Goal: Transaction & Acquisition: Purchase product/service

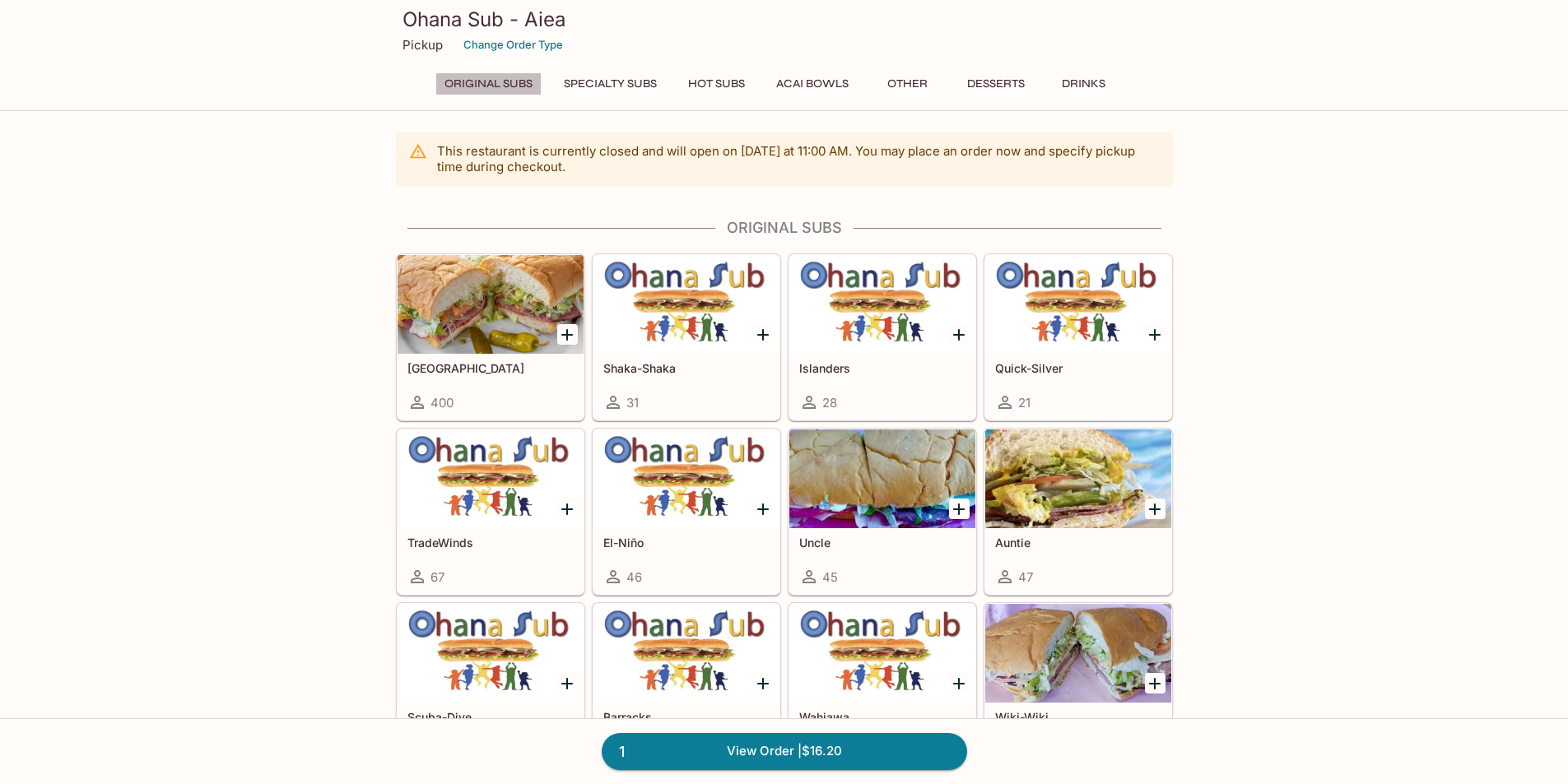
click at [490, 88] on button "Original Subs" at bounding box center [488, 84] width 106 height 23
click at [521, 48] on button "Change Order Type" at bounding box center [513, 45] width 114 height 26
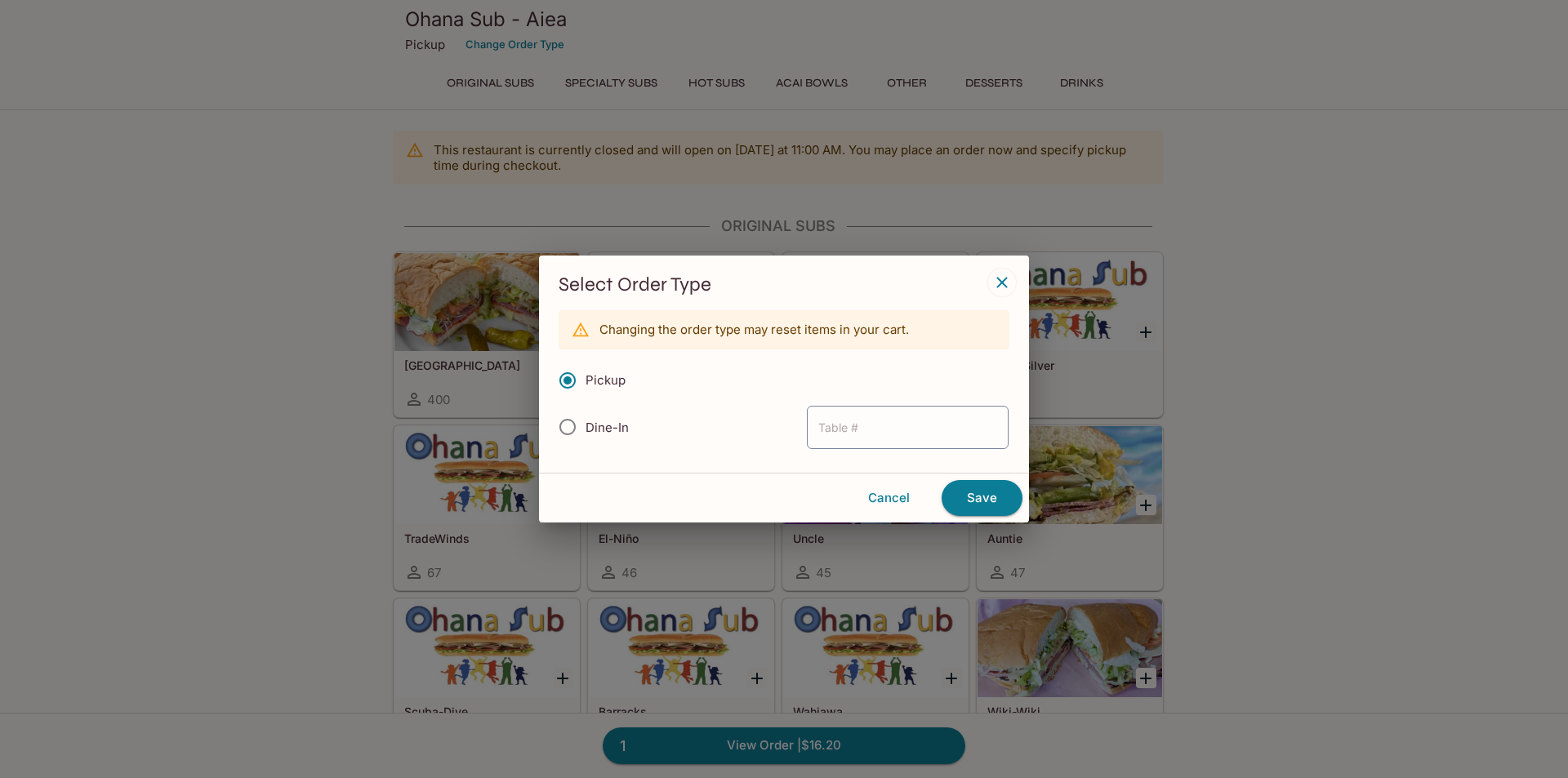
click at [1004, 268] on div "Select Order Type Changing the order type may reset items in your cart. Pickup …" at bounding box center [784, 364] width 490 height 217
click at [882, 499] on button "Cancel" at bounding box center [889, 498] width 92 height 35
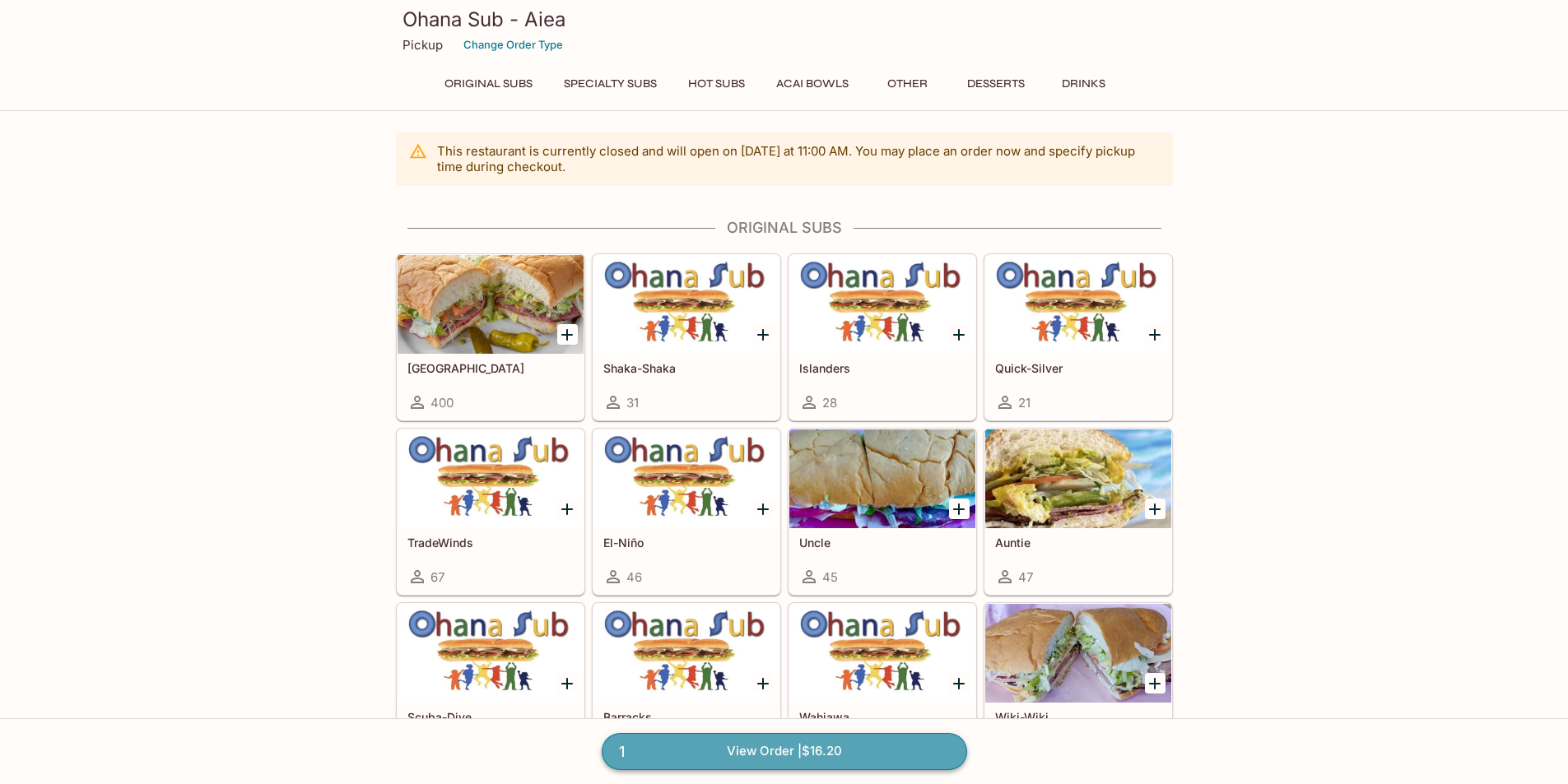
click at [798, 756] on link "1 View Order | $16.20" at bounding box center [784, 751] width 366 height 36
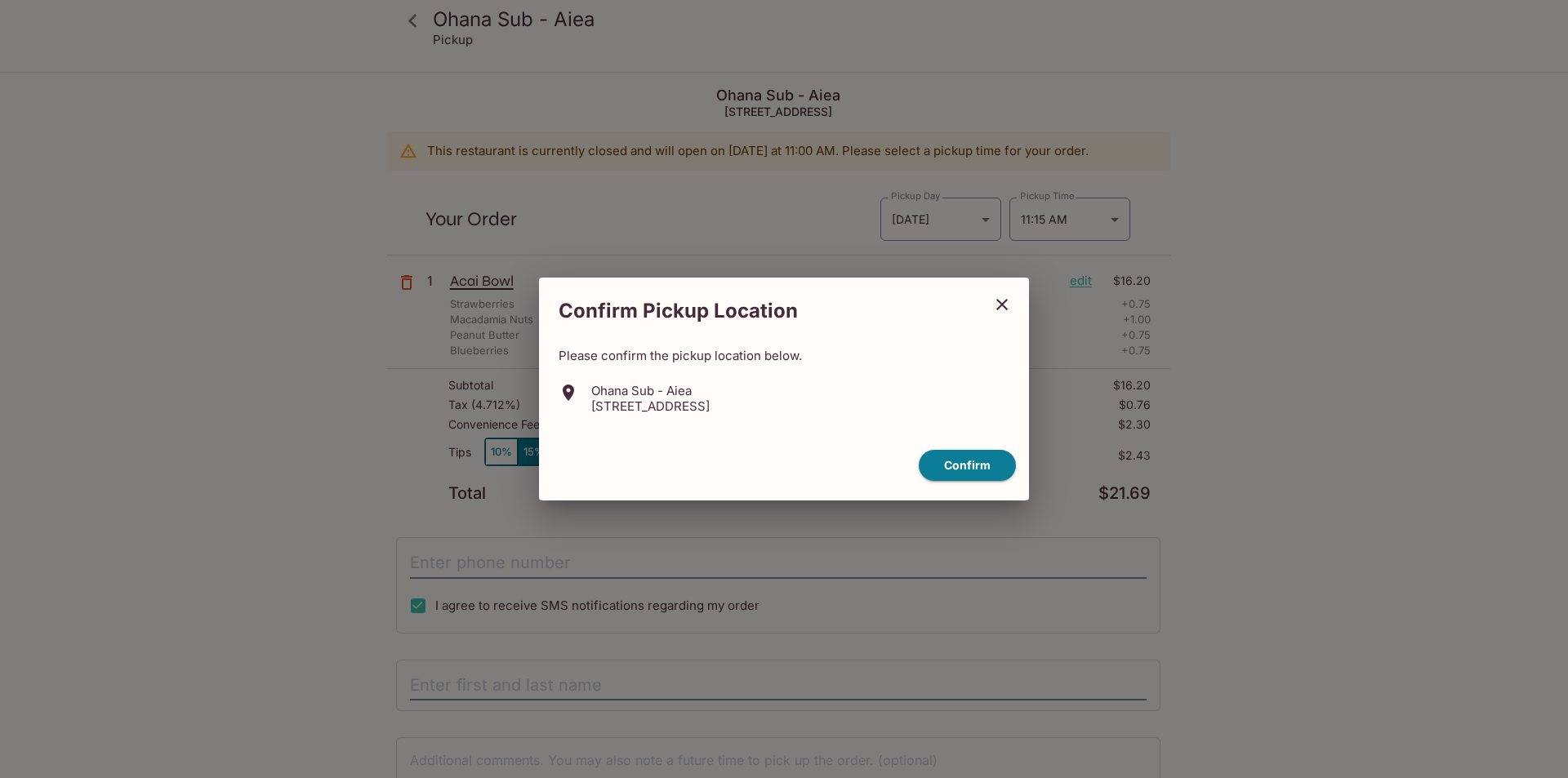
click at [1005, 310] on icon "close" at bounding box center [1002, 304] width 20 height 20
click at [1000, 306] on icon "close" at bounding box center [1002, 304] width 12 height 12
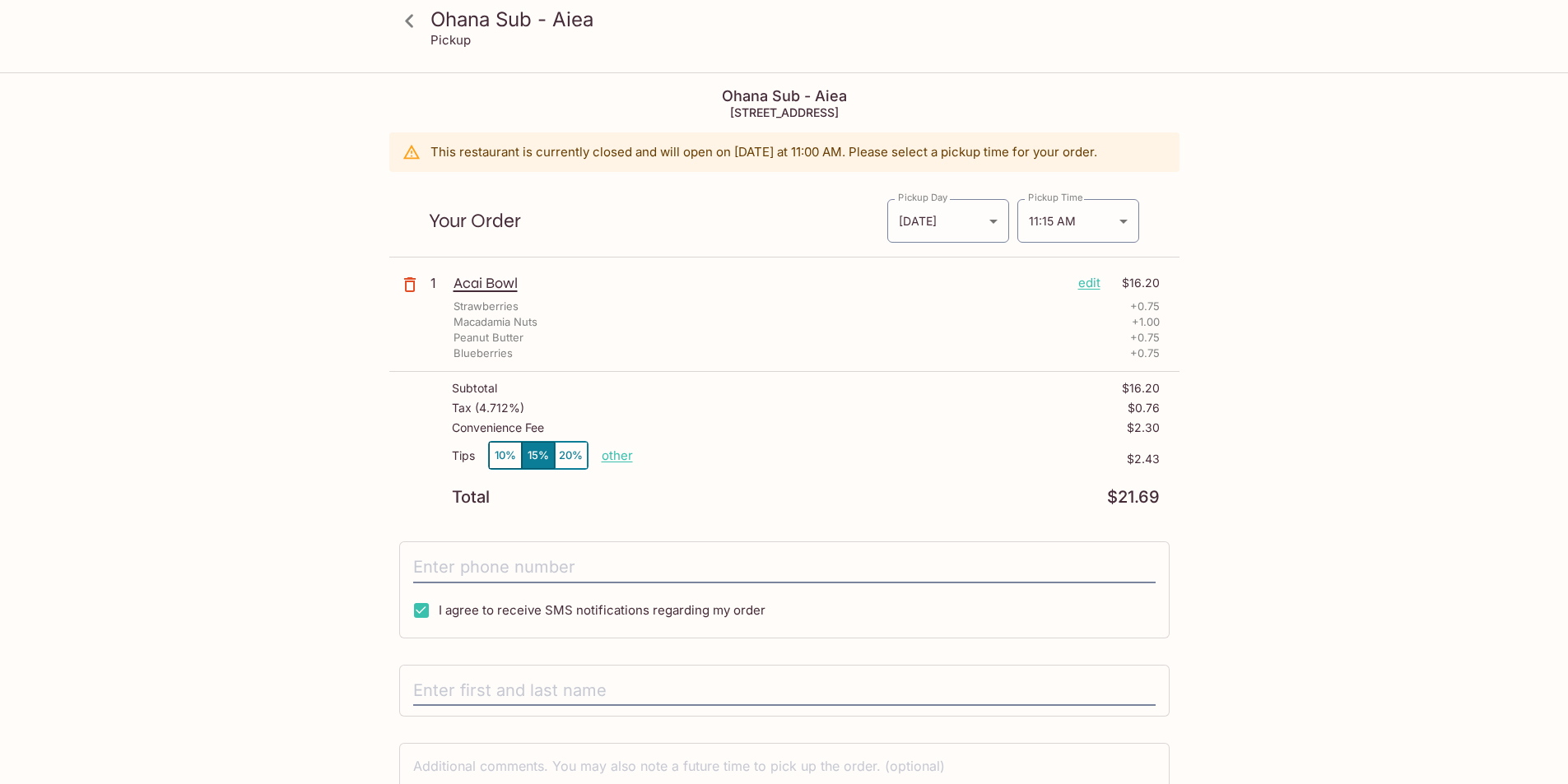
click at [413, 19] on icon at bounding box center [410, 21] width 29 height 29
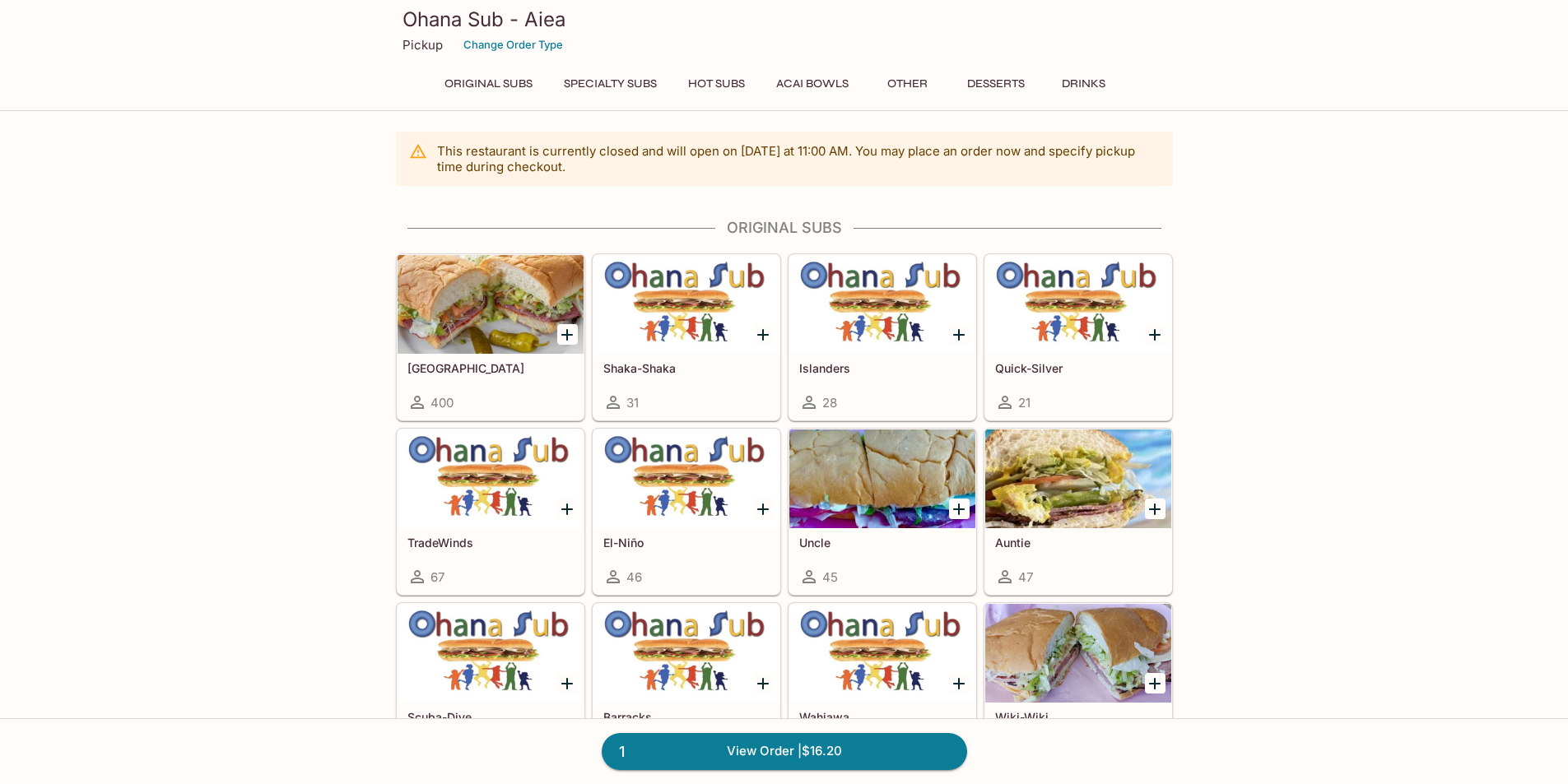
click at [478, 75] on button "Original Subs" at bounding box center [488, 84] width 106 height 23
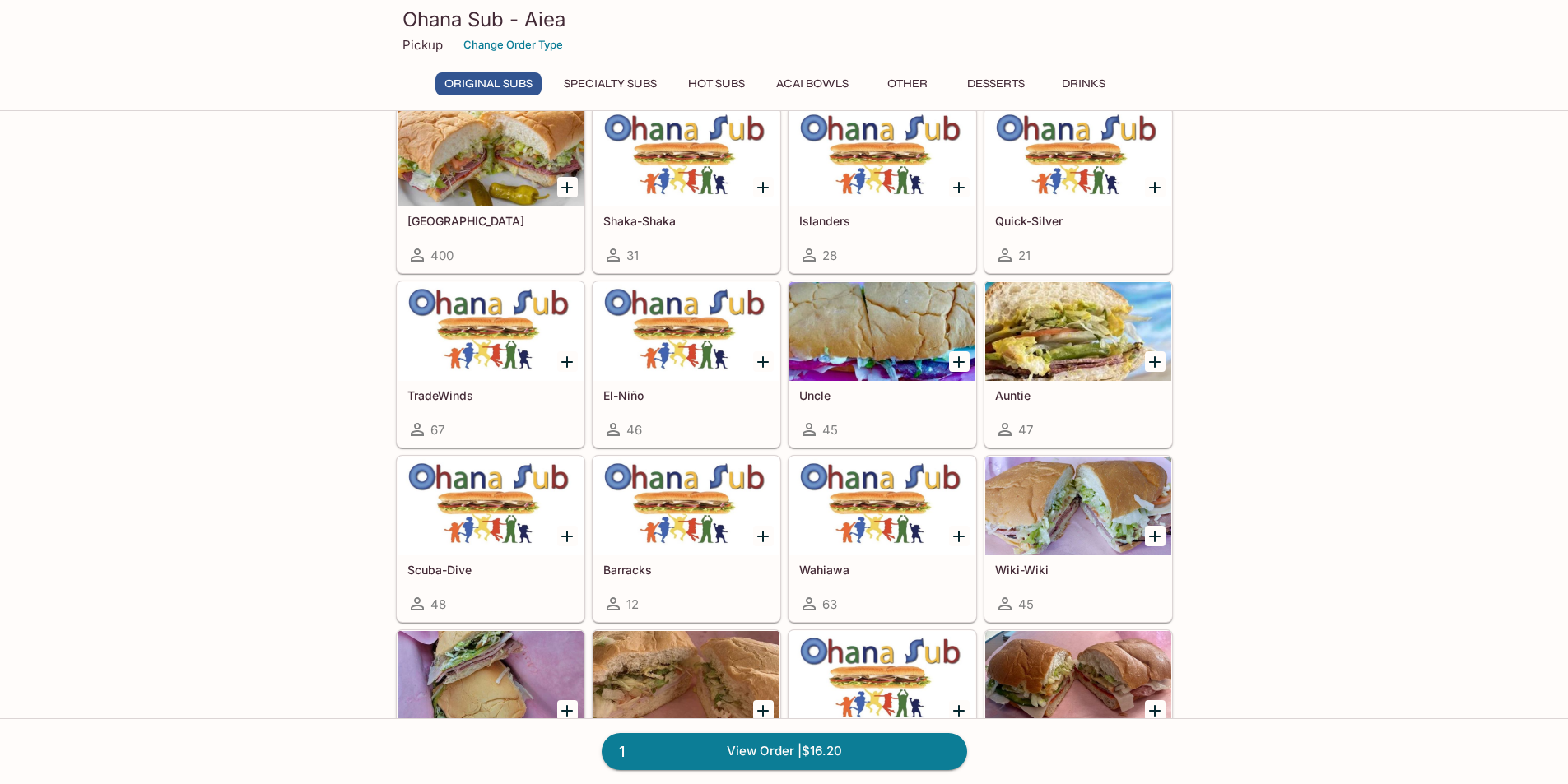
scroll to position [82, 0]
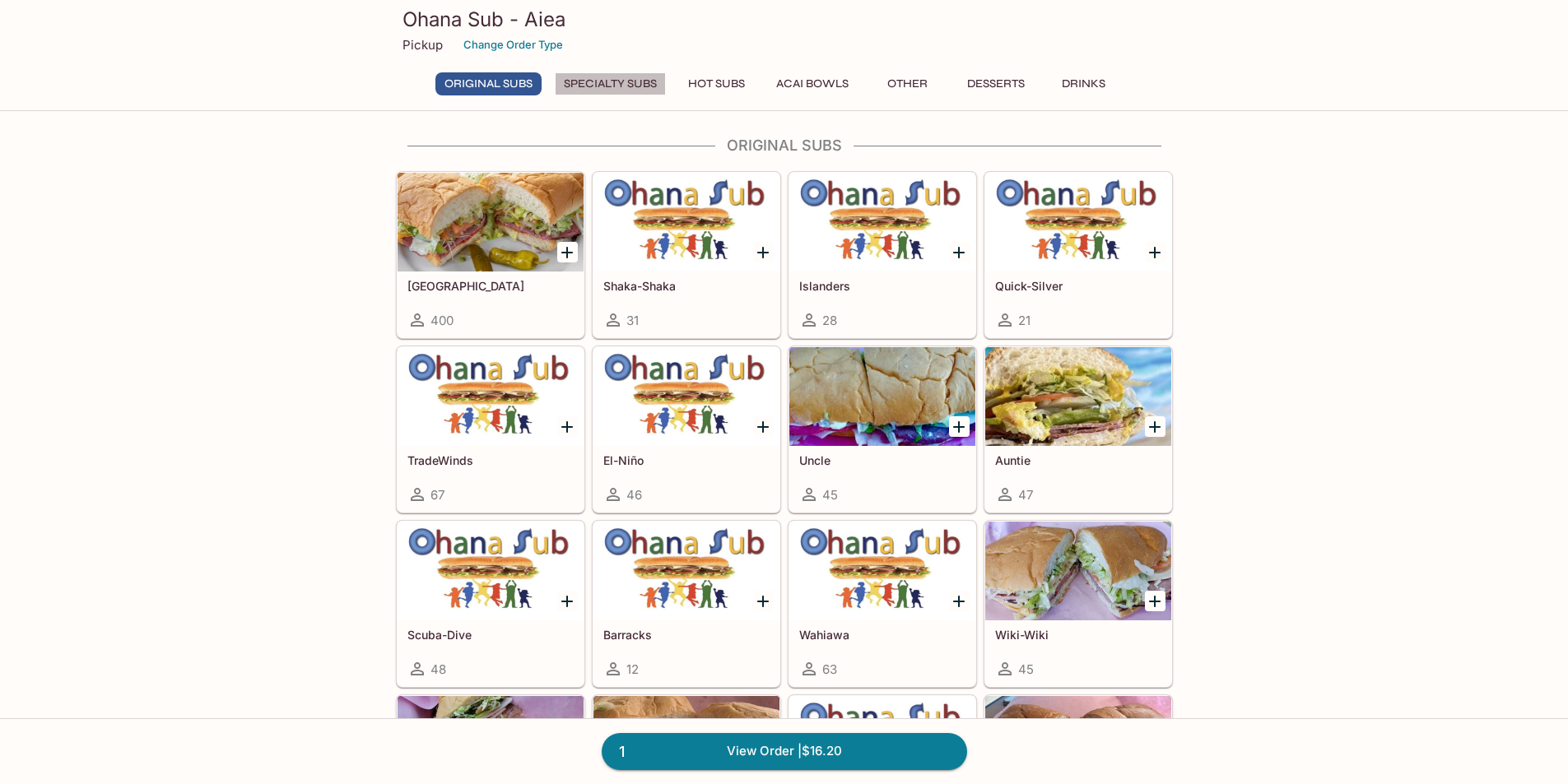
click at [606, 86] on button "Specialty Subs" at bounding box center [610, 84] width 111 height 23
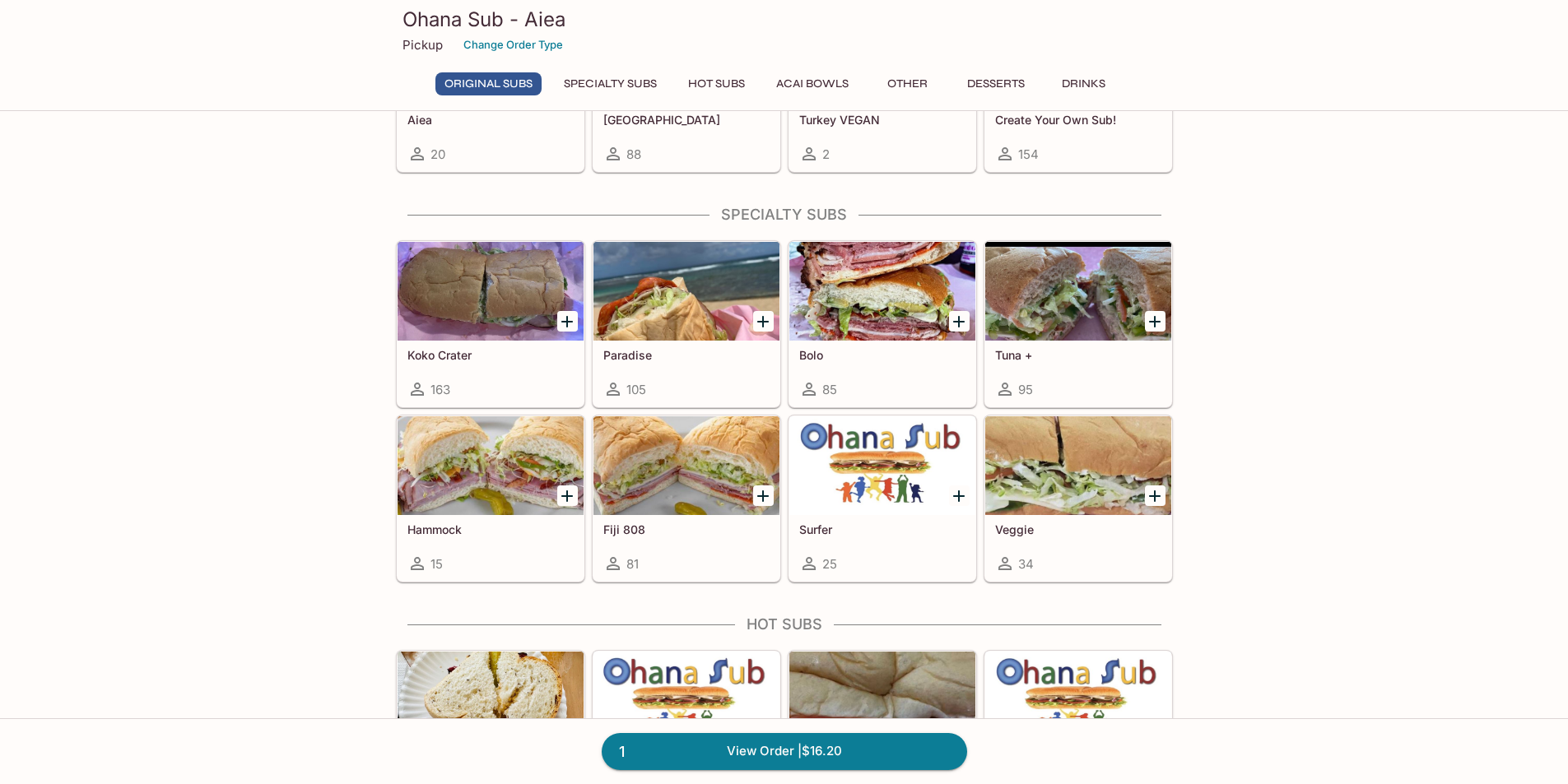
scroll to position [1012, 0]
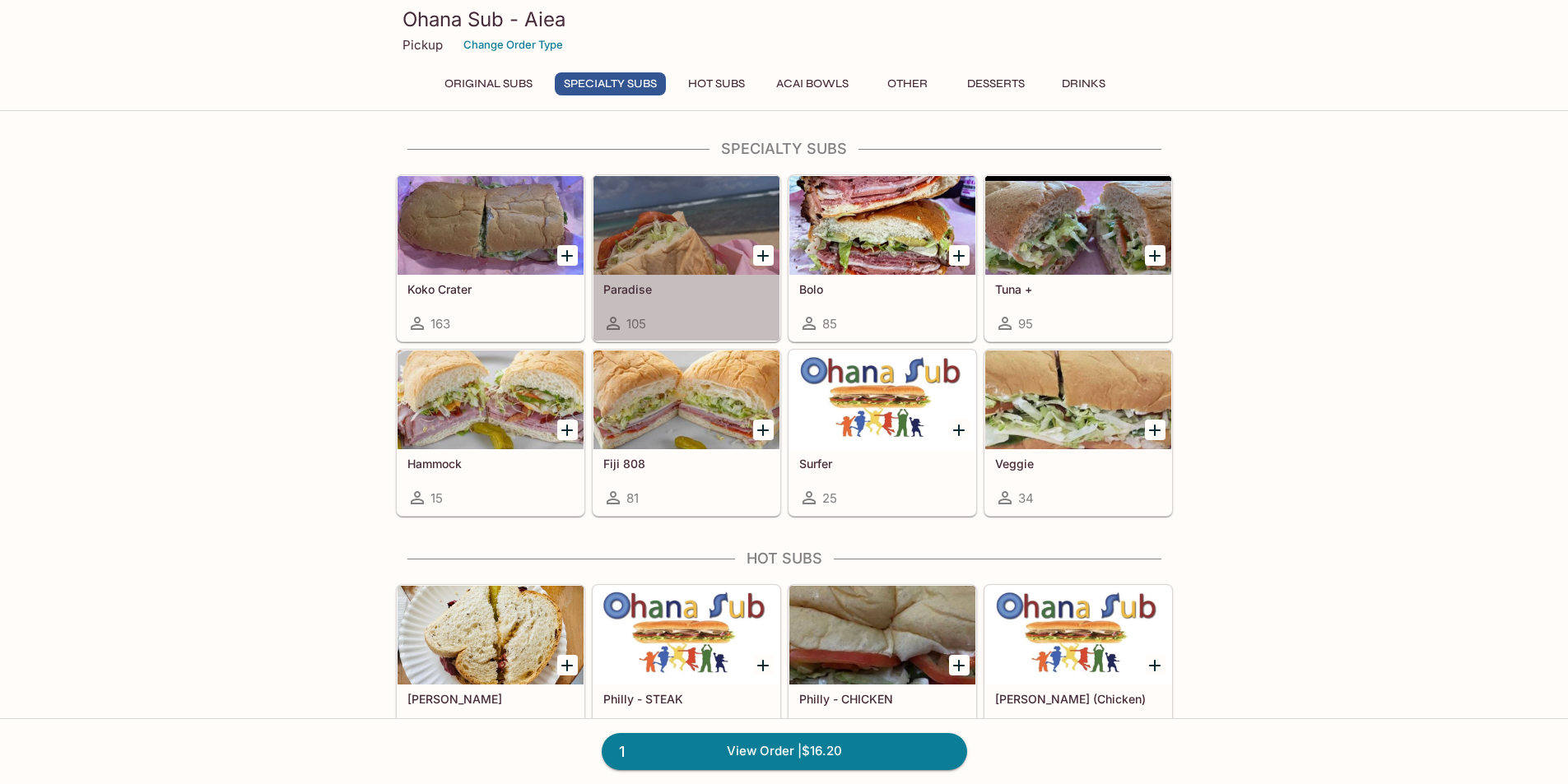
click at [707, 277] on div "Paradise 105" at bounding box center [687, 308] width 186 height 66
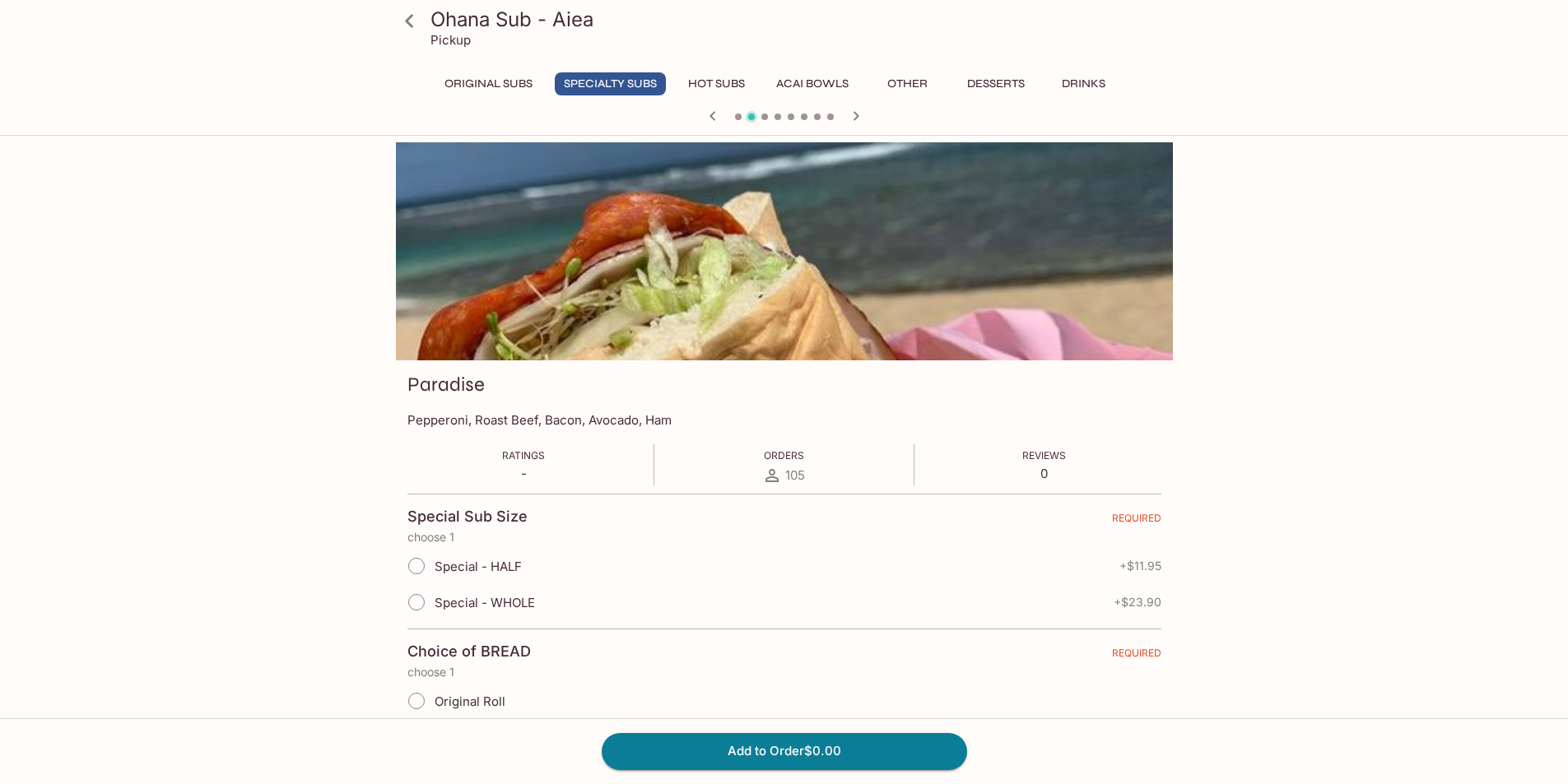
click at [481, 88] on button "Original Subs" at bounding box center [488, 84] width 106 height 23
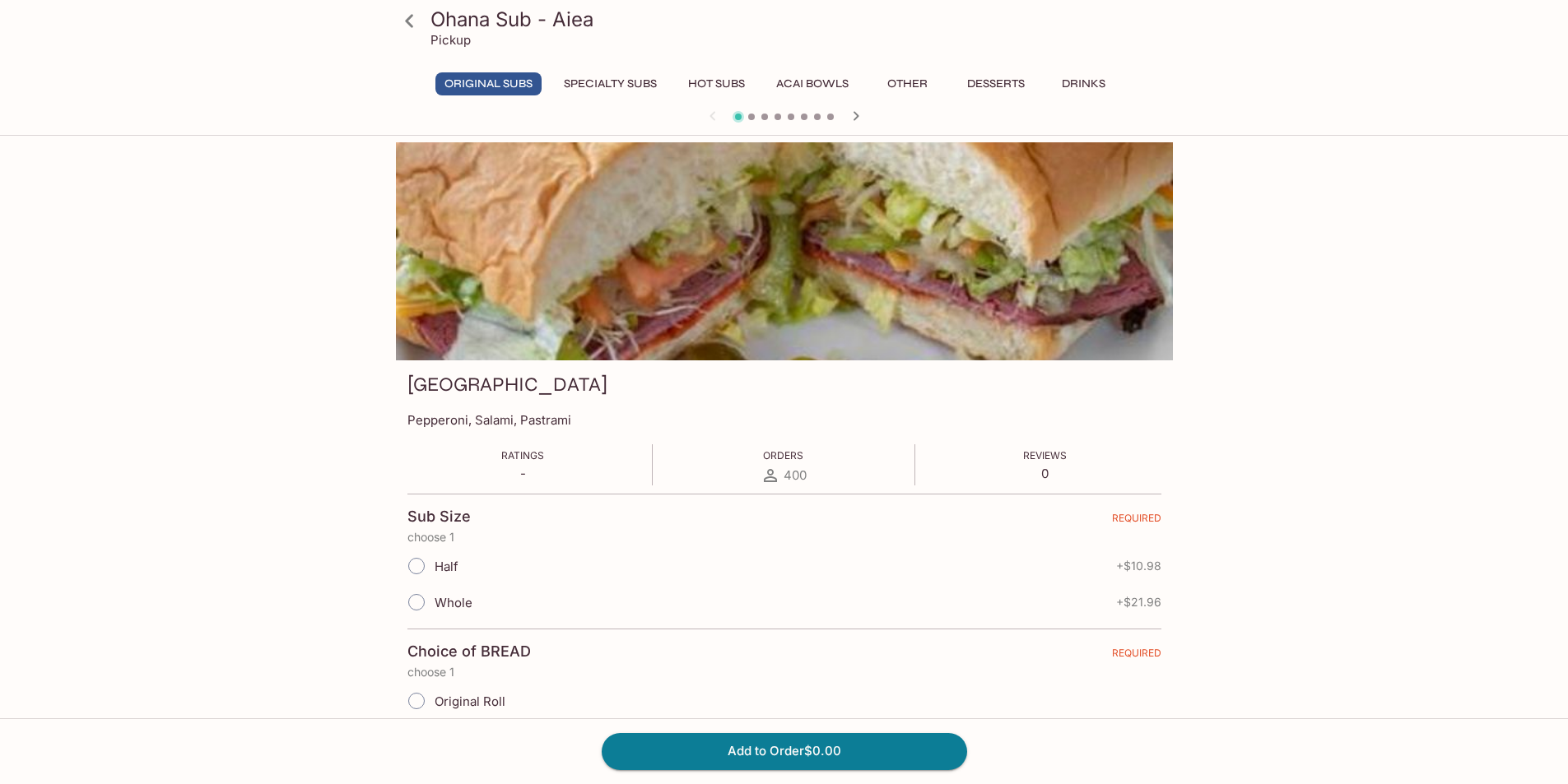
click at [854, 114] on icon "button" at bounding box center [856, 115] width 5 height 9
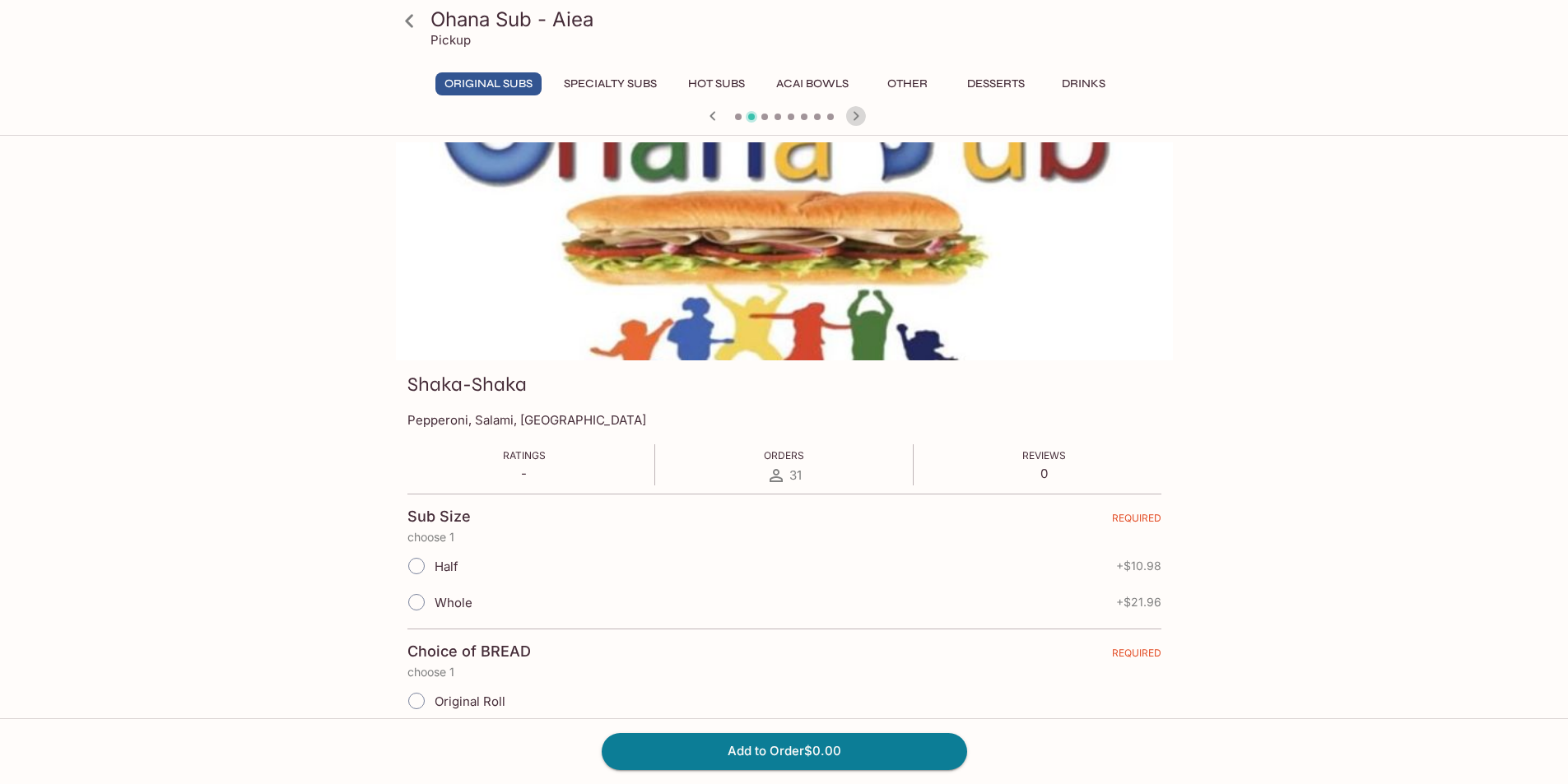
click at [854, 114] on icon "button" at bounding box center [856, 115] width 5 height 9
click at [423, 606] on input "Whole" at bounding box center [415, 602] width 35 height 35
click at [716, 109] on icon "button" at bounding box center [713, 116] width 20 height 20
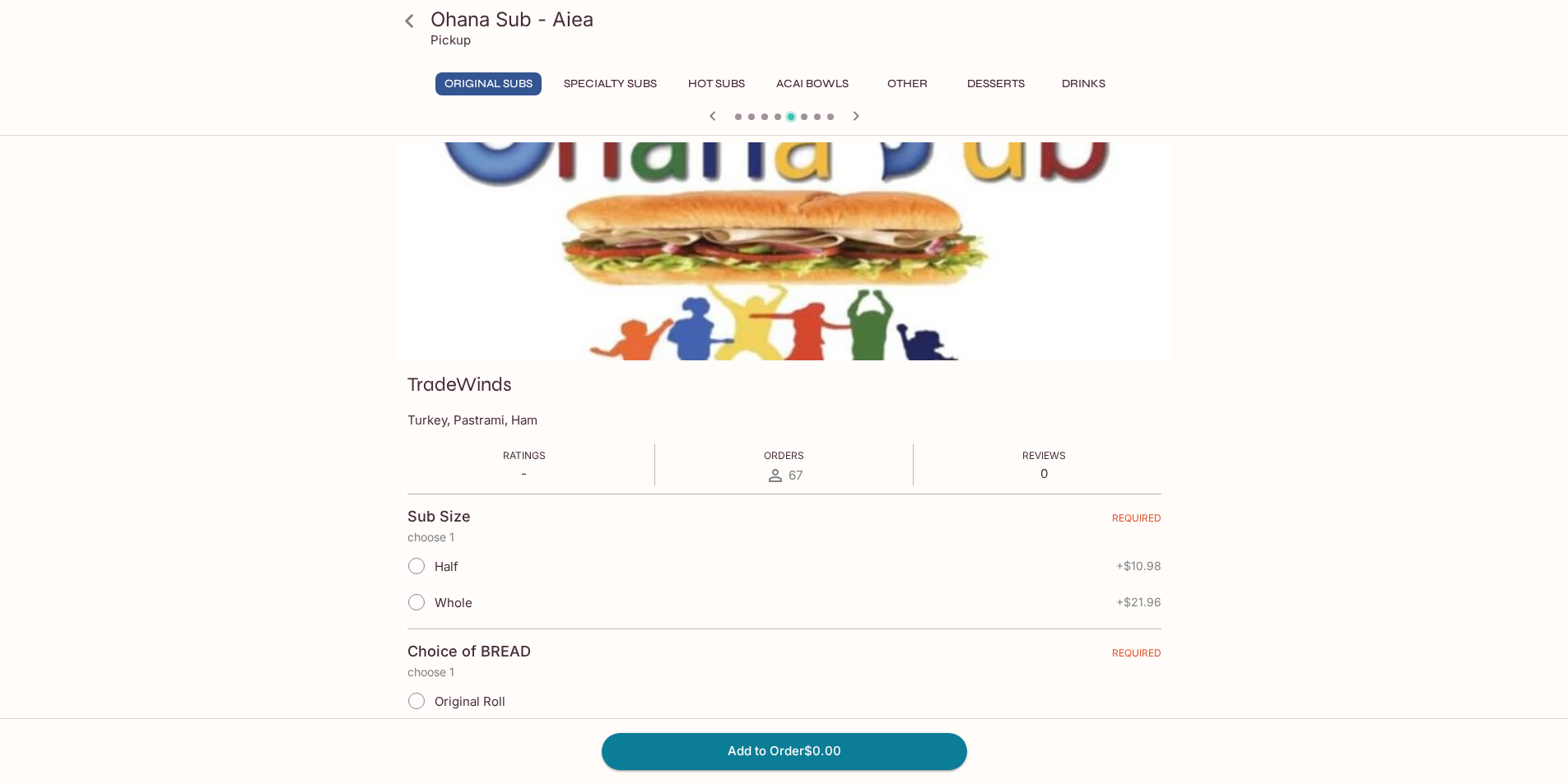
click at [420, 603] on input "Whole" at bounding box center [416, 602] width 35 height 35
radio input "true"
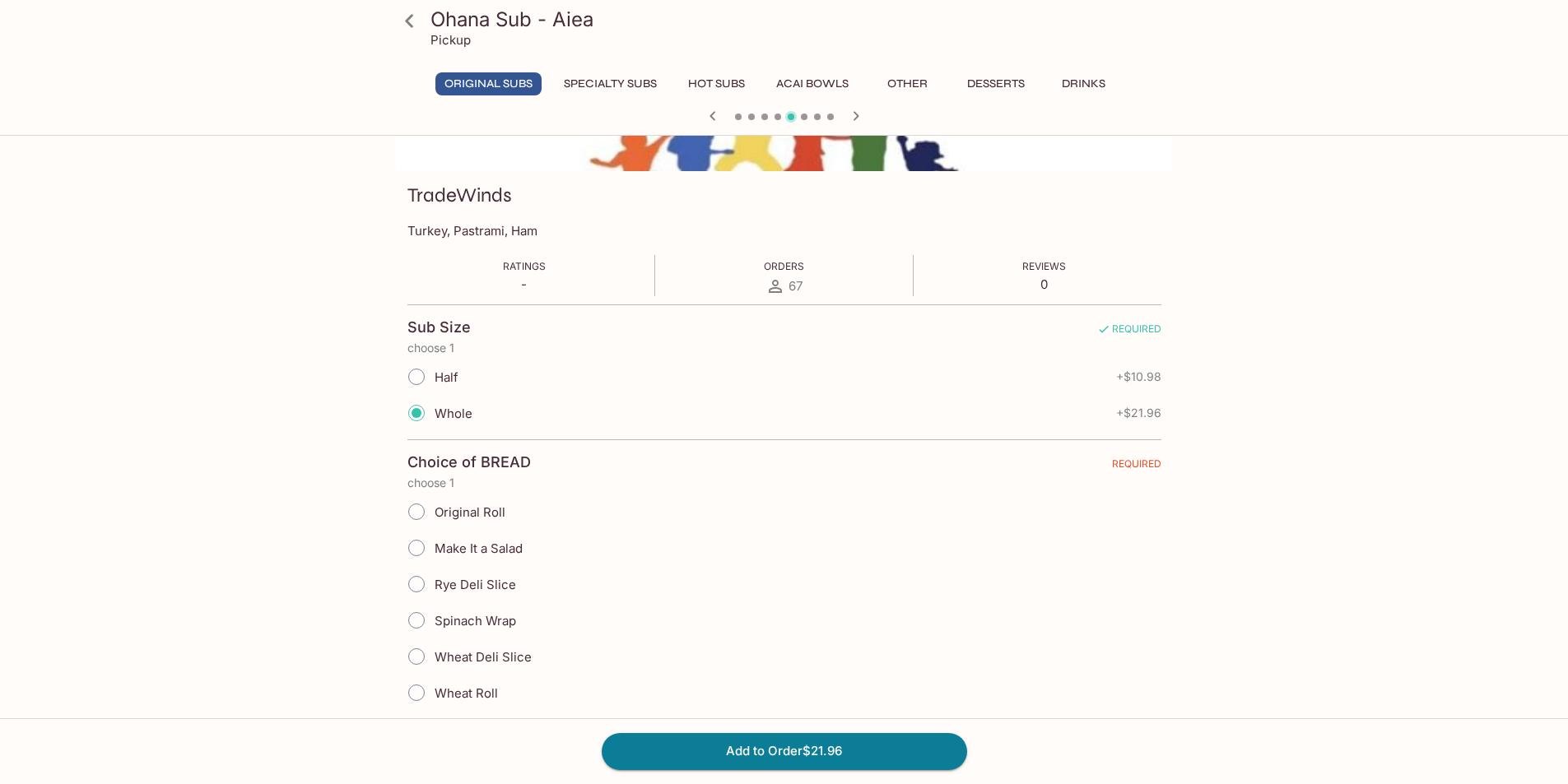
scroll to position [247, 0]
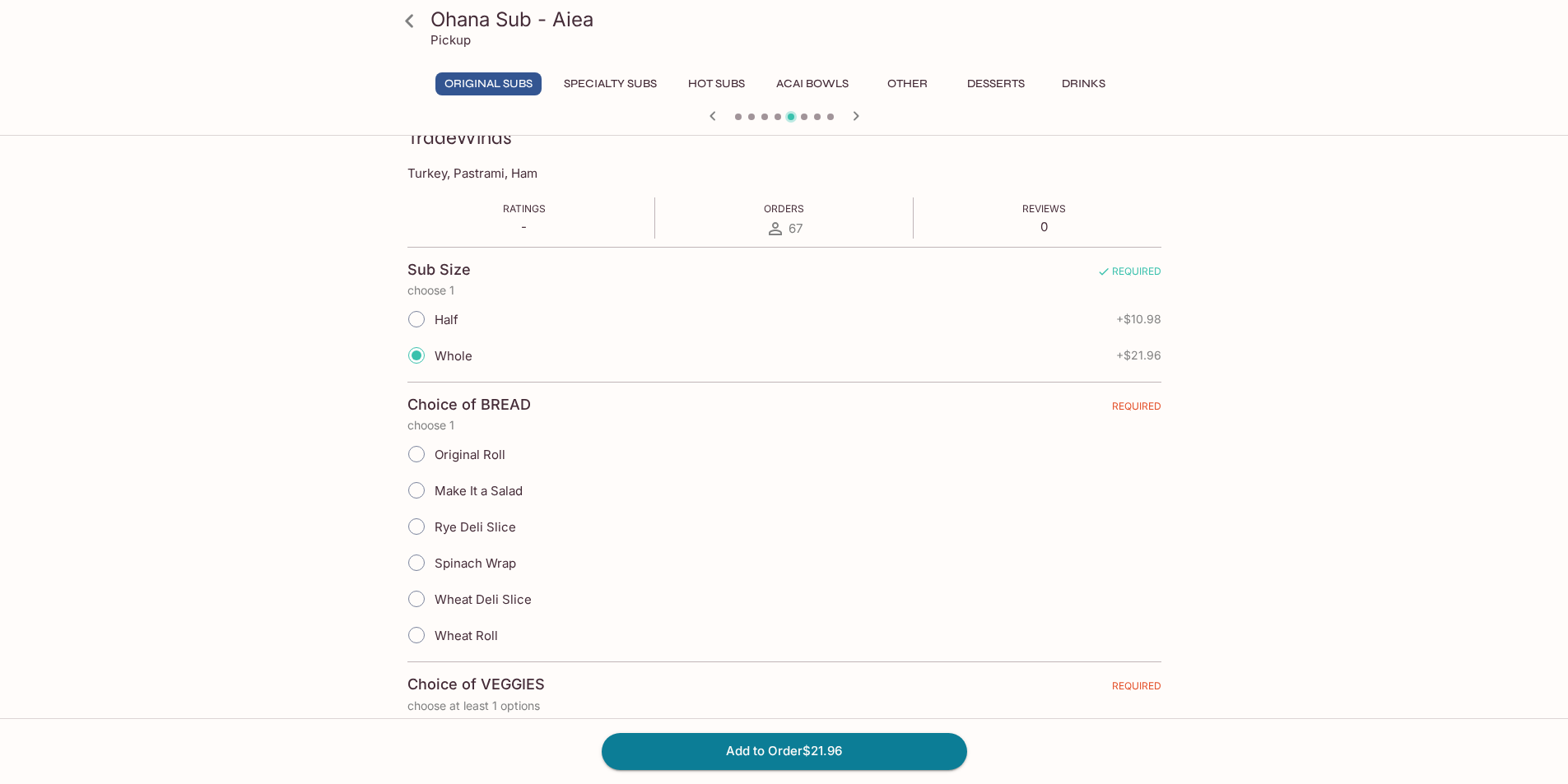
click at [413, 453] on input "Original Roll" at bounding box center [416, 454] width 35 height 35
radio input "true"
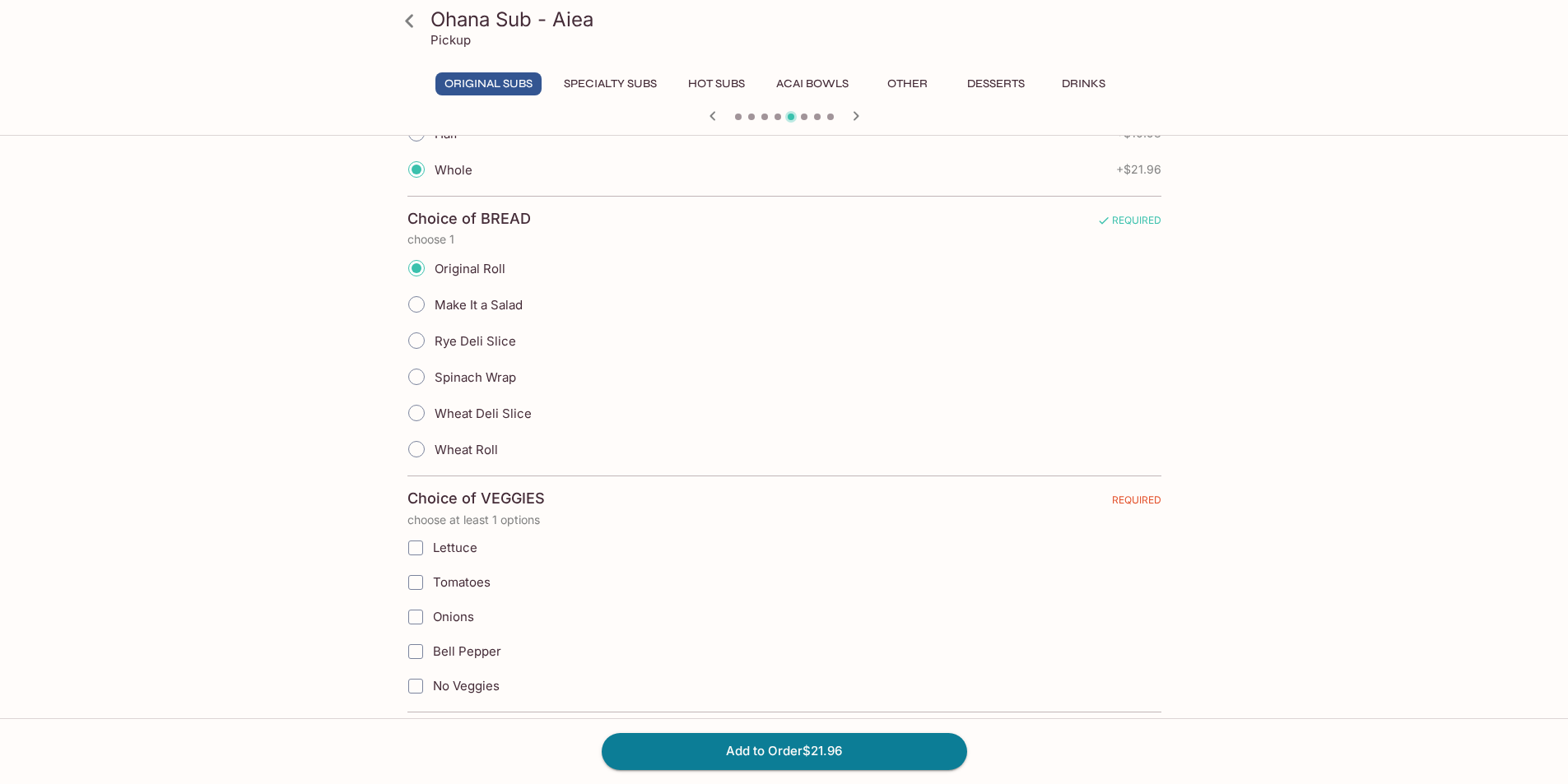
scroll to position [576, 0]
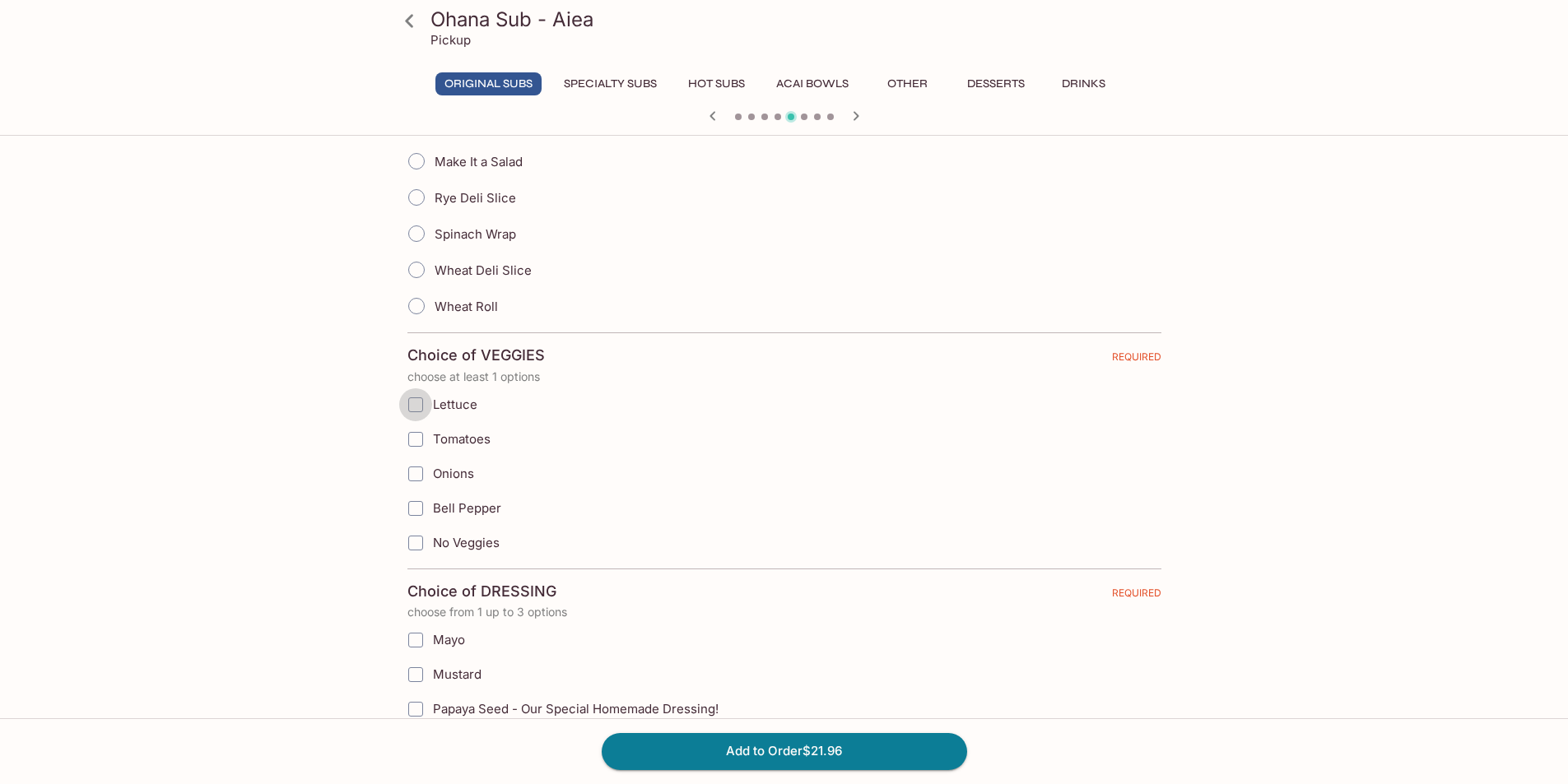
click at [421, 402] on input "Lettuce" at bounding box center [415, 404] width 33 height 33
checkbox input "true"
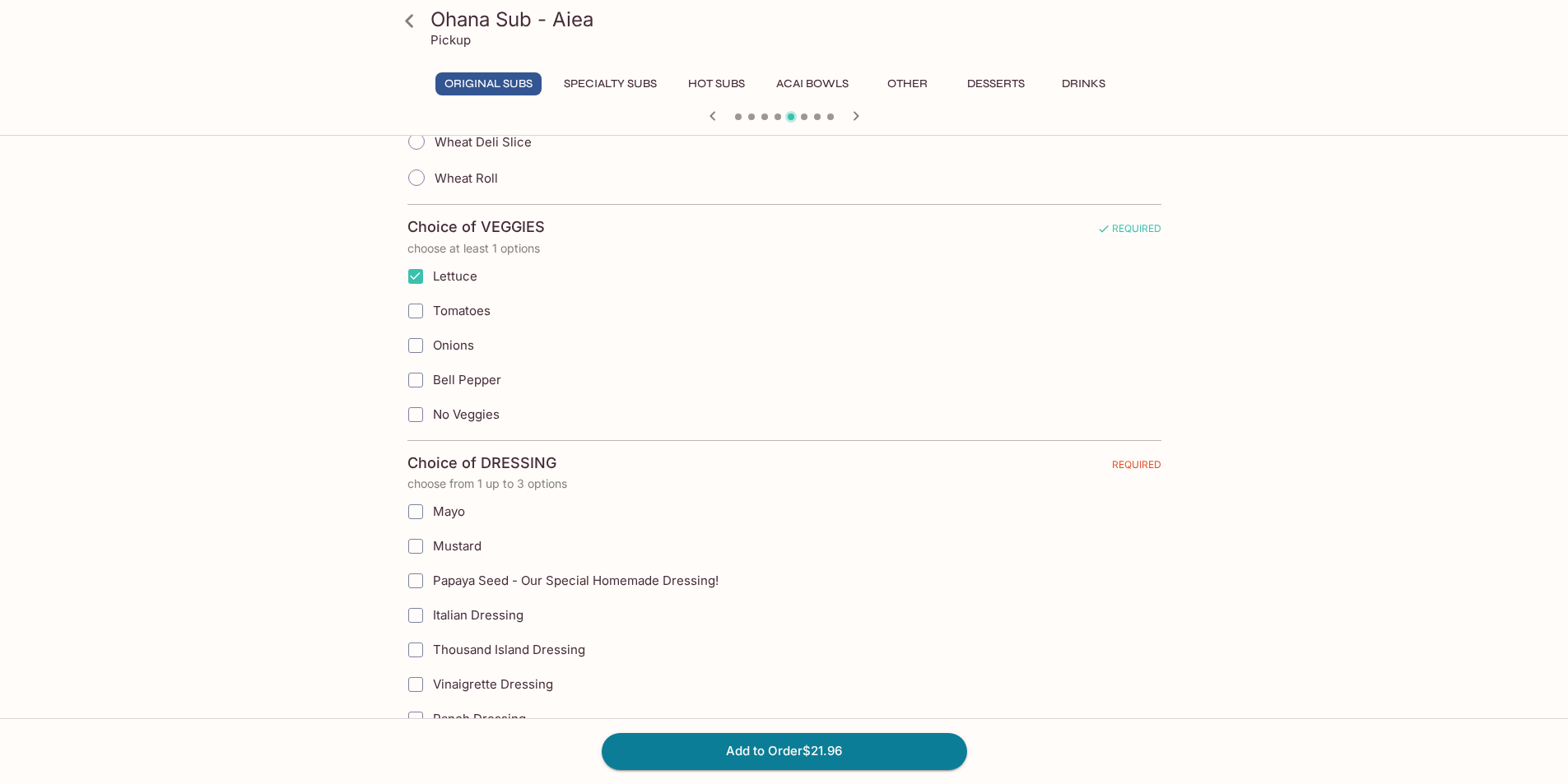
scroll to position [740, 0]
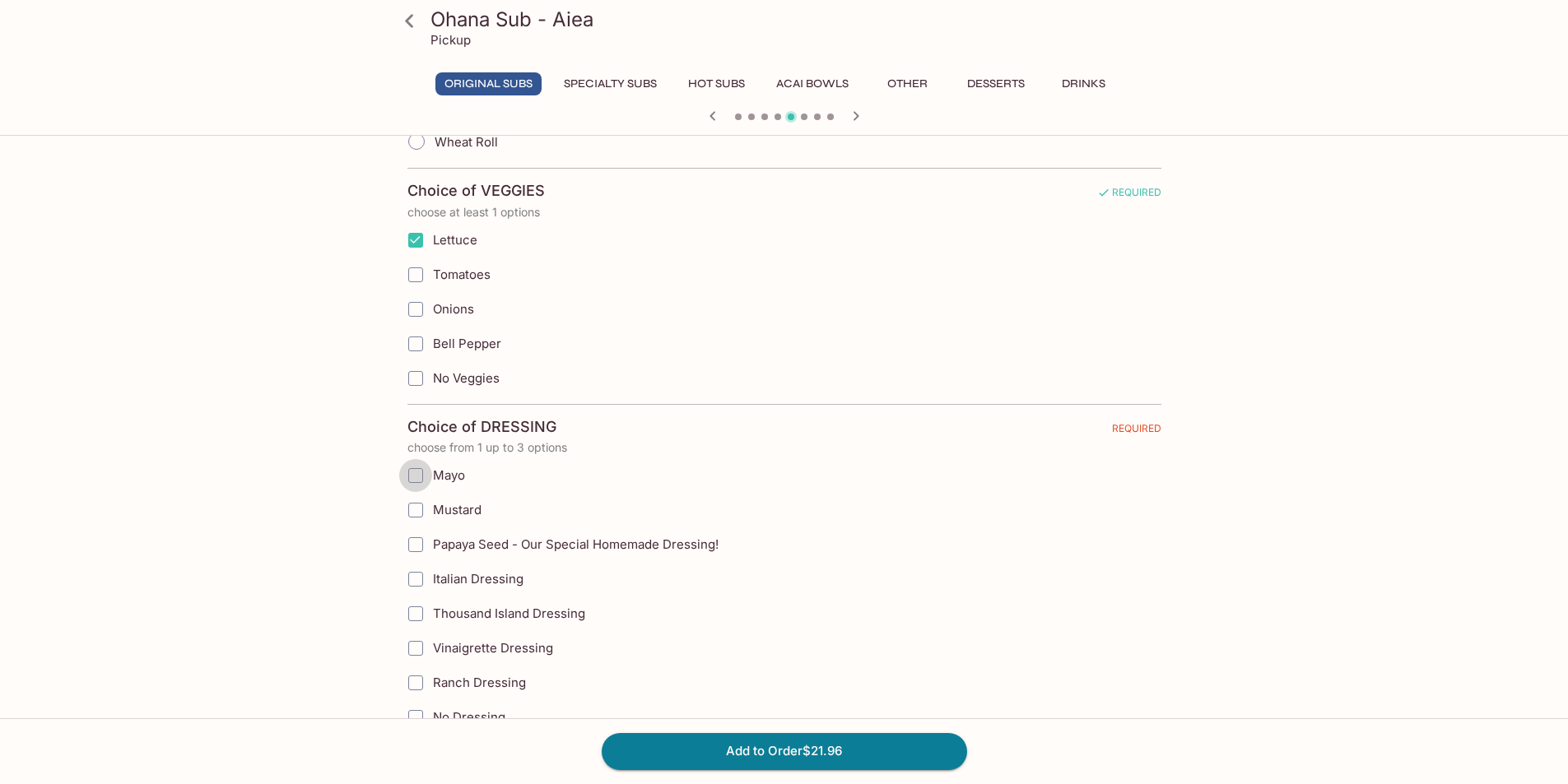
click at [425, 481] on input "Mayo" at bounding box center [415, 476] width 33 height 33
checkbox input "true"
click at [413, 512] on input "Mustard" at bounding box center [415, 510] width 33 height 33
checkbox input "true"
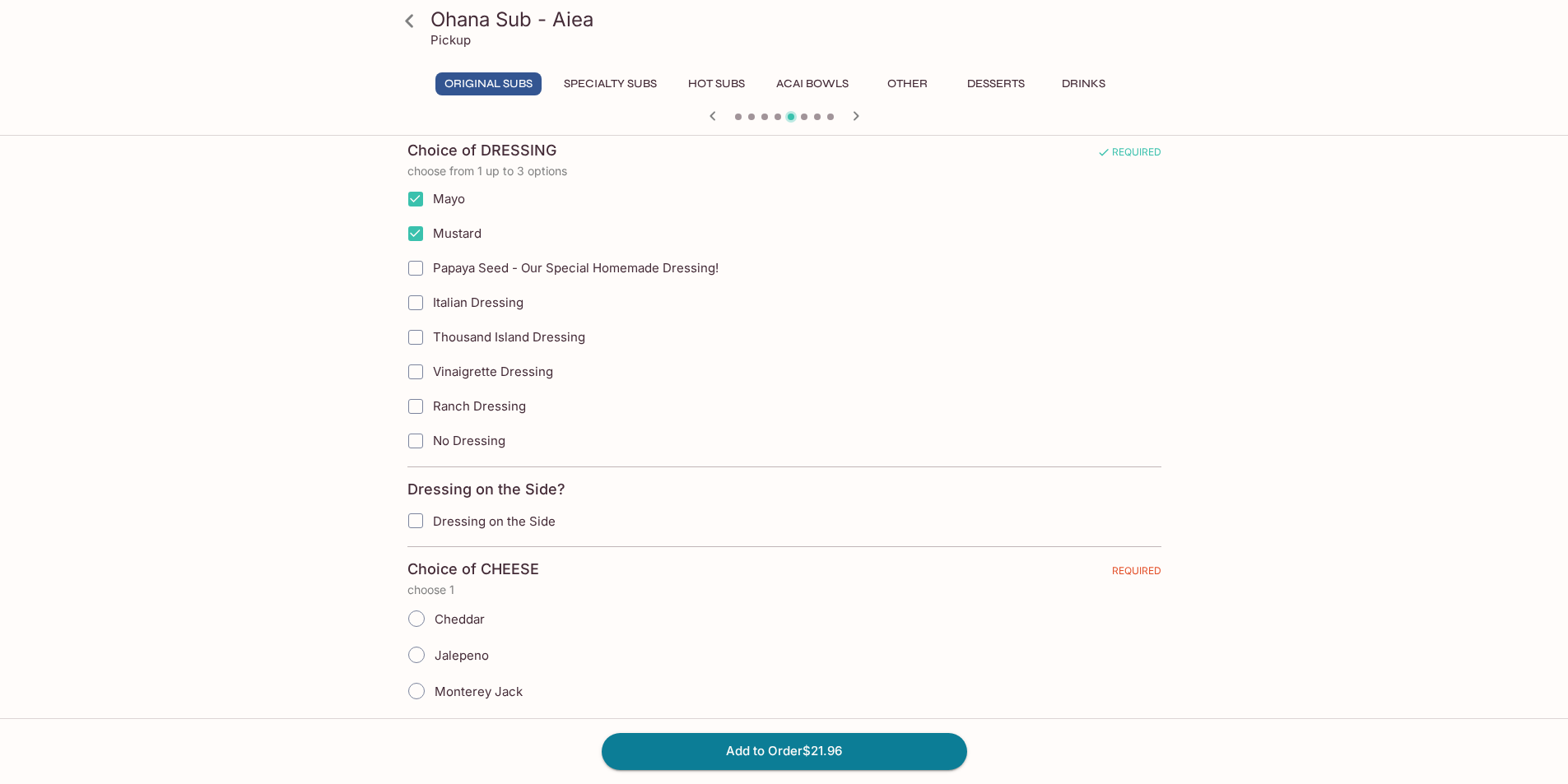
scroll to position [988, 0]
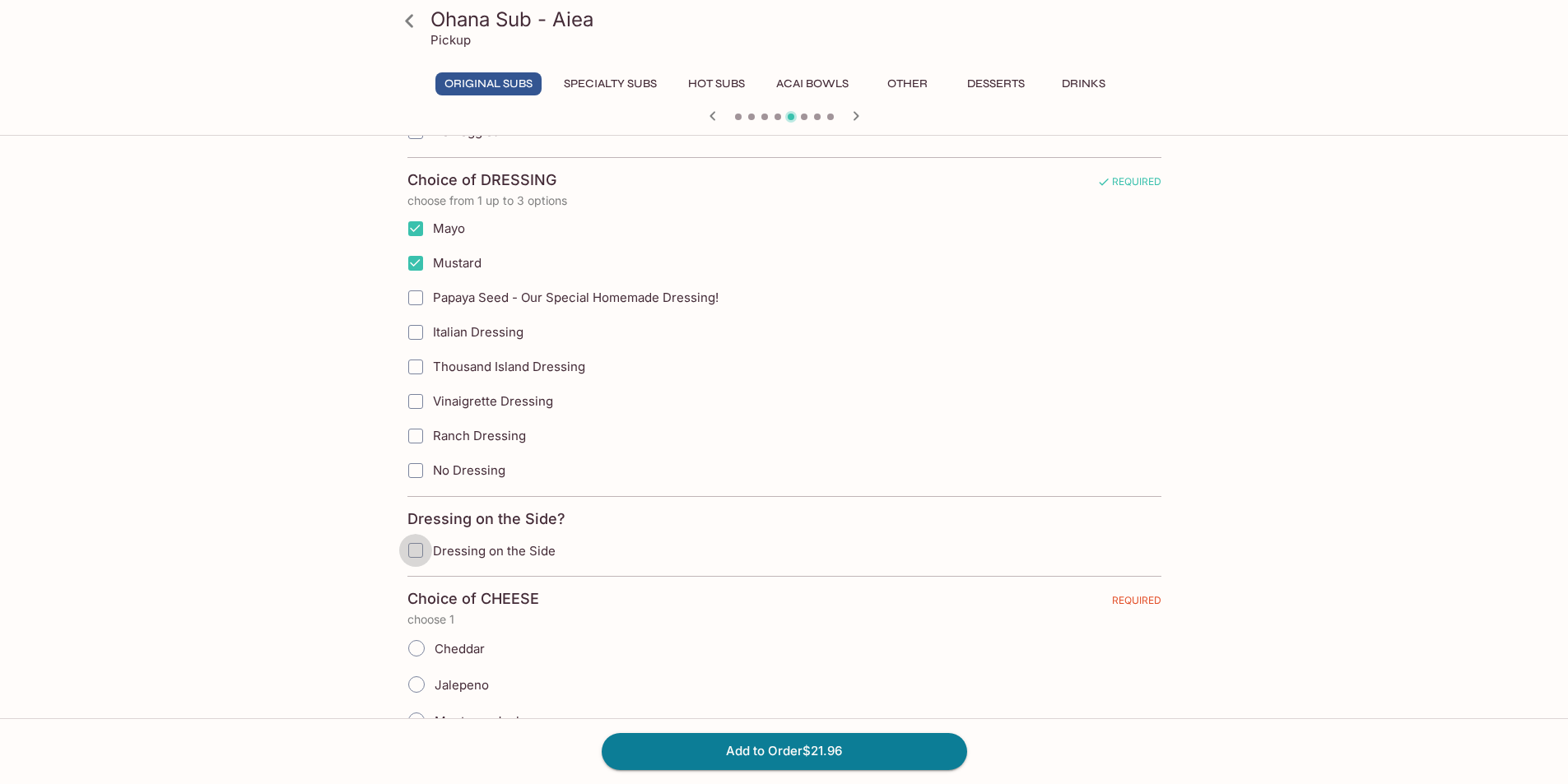
drag, startPoint x: 416, startPoint y: 547, endPoint x: 586, endPoint y: 553, distance: 170.1
click at [420, 547] on input "Dressing on the Side" at bounding box center [415, 550] width 33 height 33
click at [852, 122] on icon "button" at bounding box center [856, 116] width 20 height 20
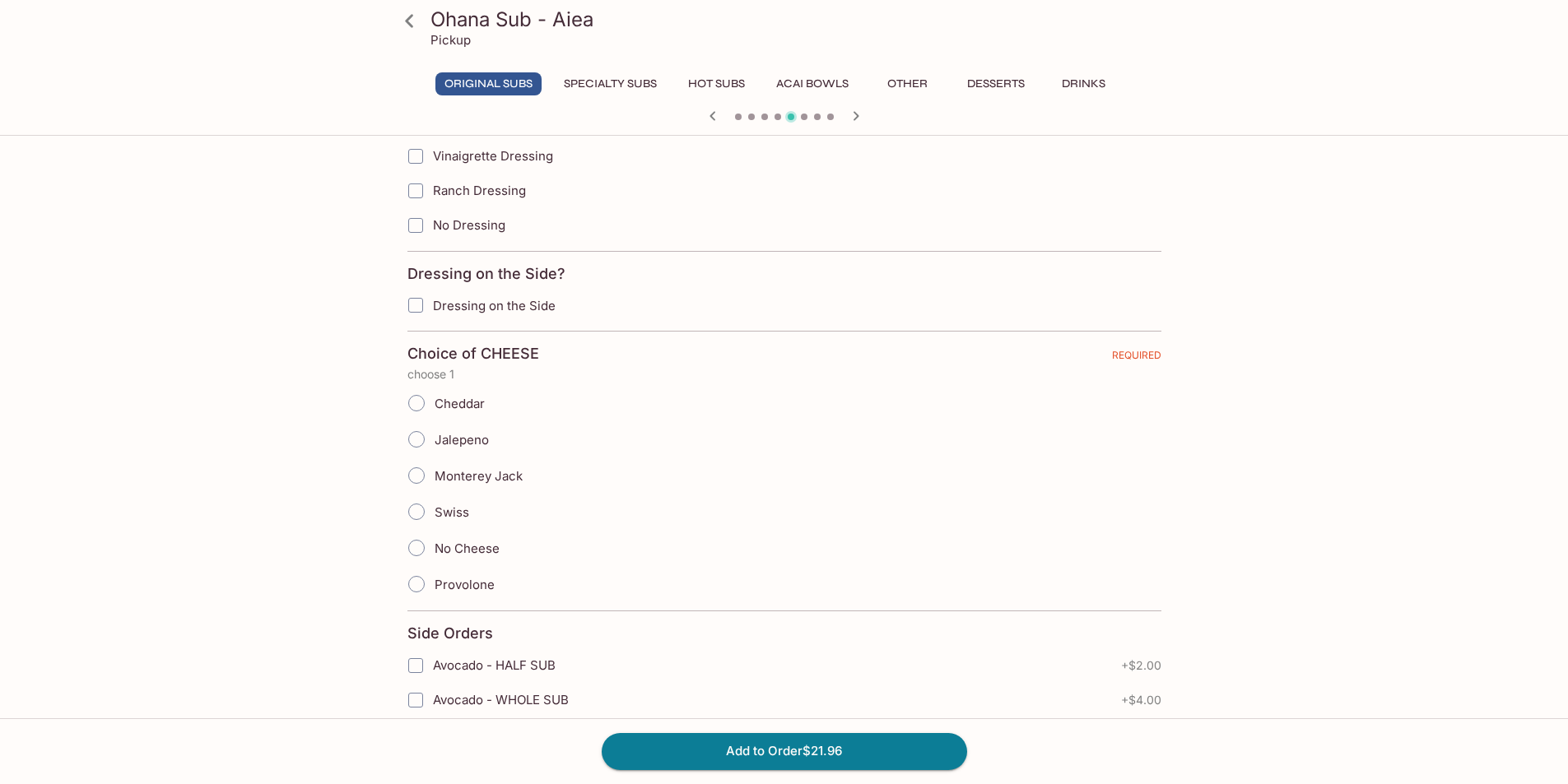
scroll to position [1235, 0]
click at [421, 585] on input "Provolone" at bounding box center [416, 582] width 35 height 35
radio input "true"
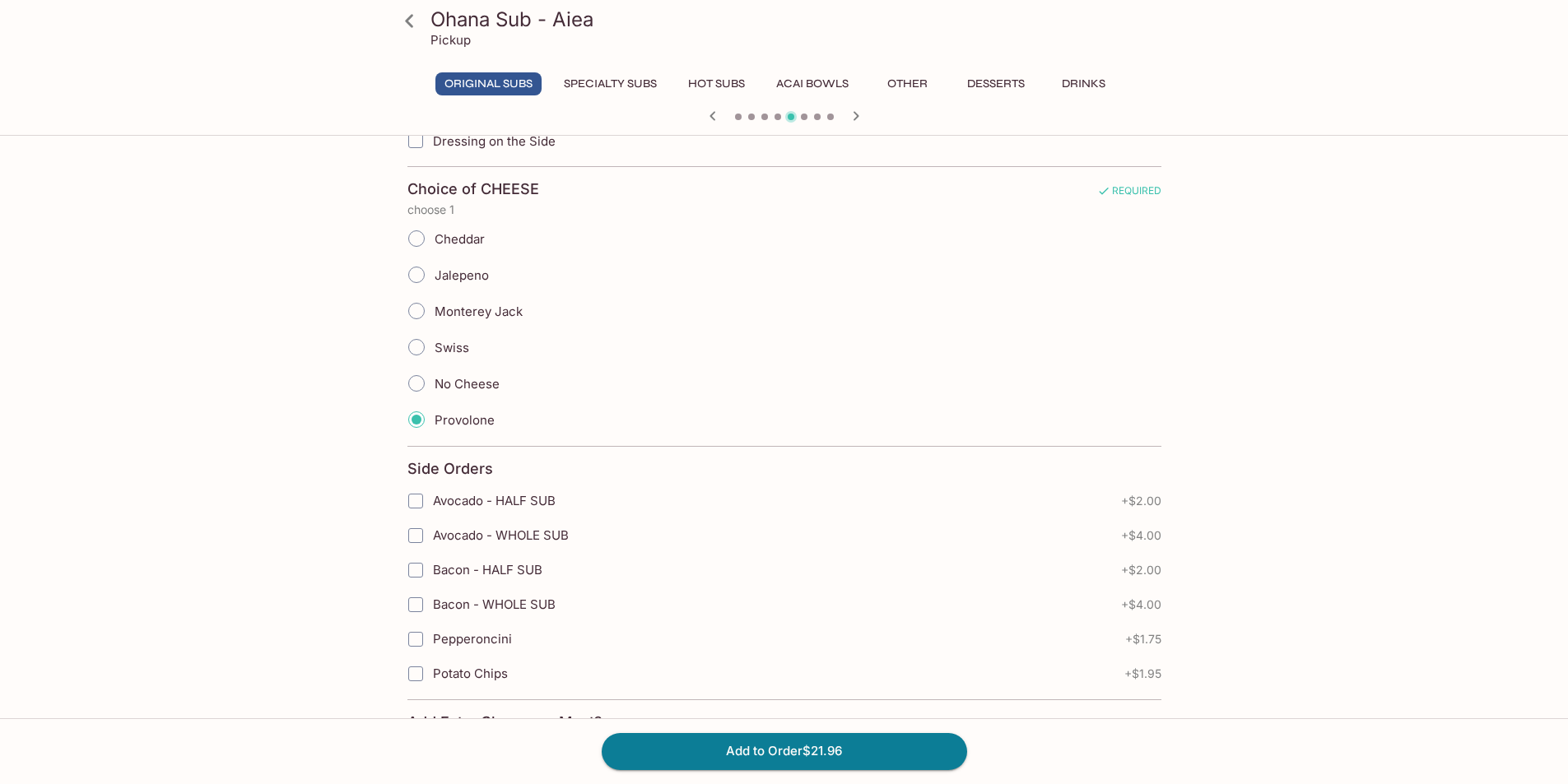
scroll to position [1399, 0]
click at [416, 533] on input "Avocado - WHOLE SUB" at bounding box center [415, 534] width 33 height 33
checkbox input "true"
click at [417, 605] on input "Bacon - WHOLE SUB" at bounding box center [415, 603] width 33 height 33
checkbox input "true"
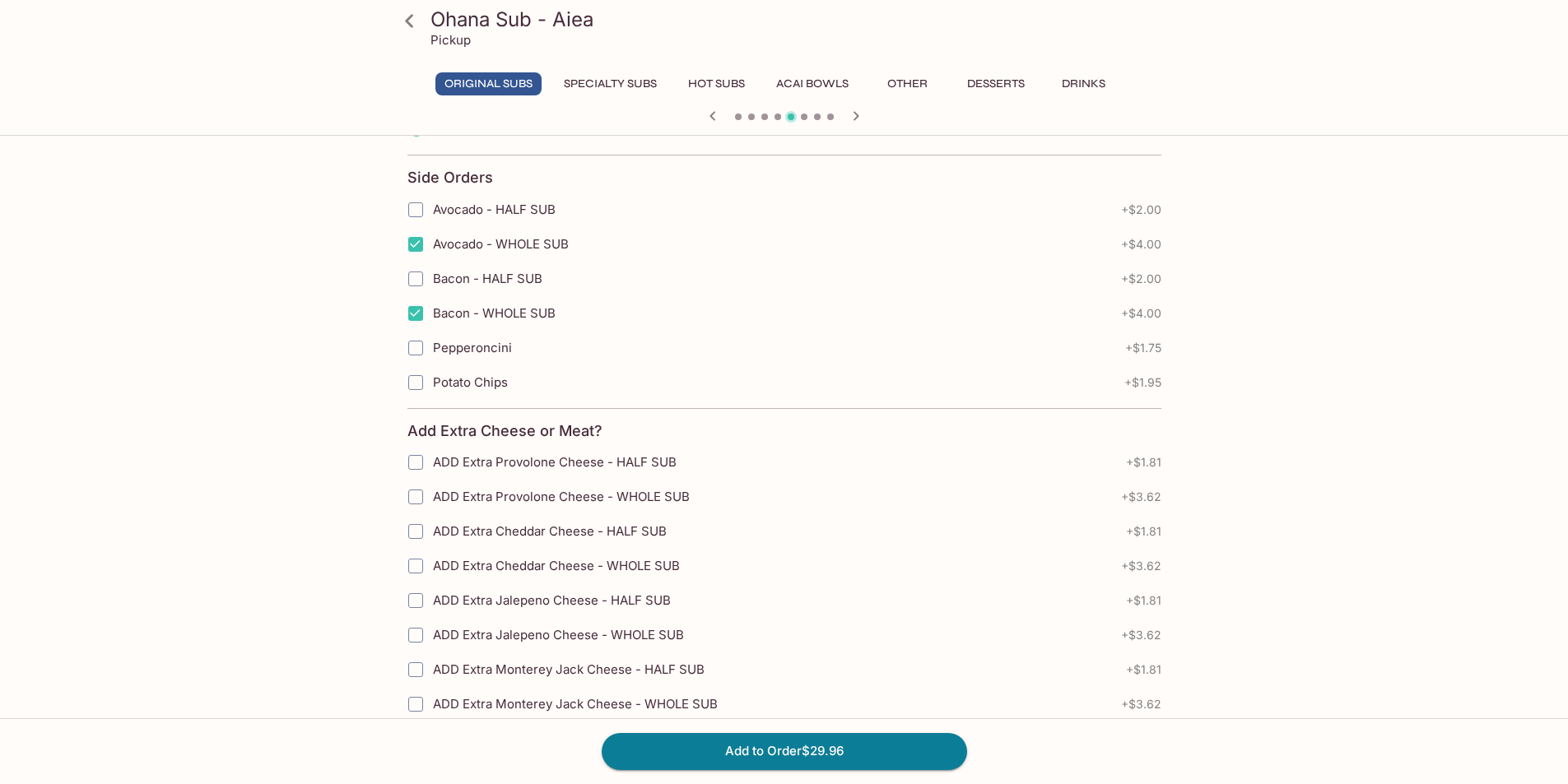
scroll to position [1728, 0]
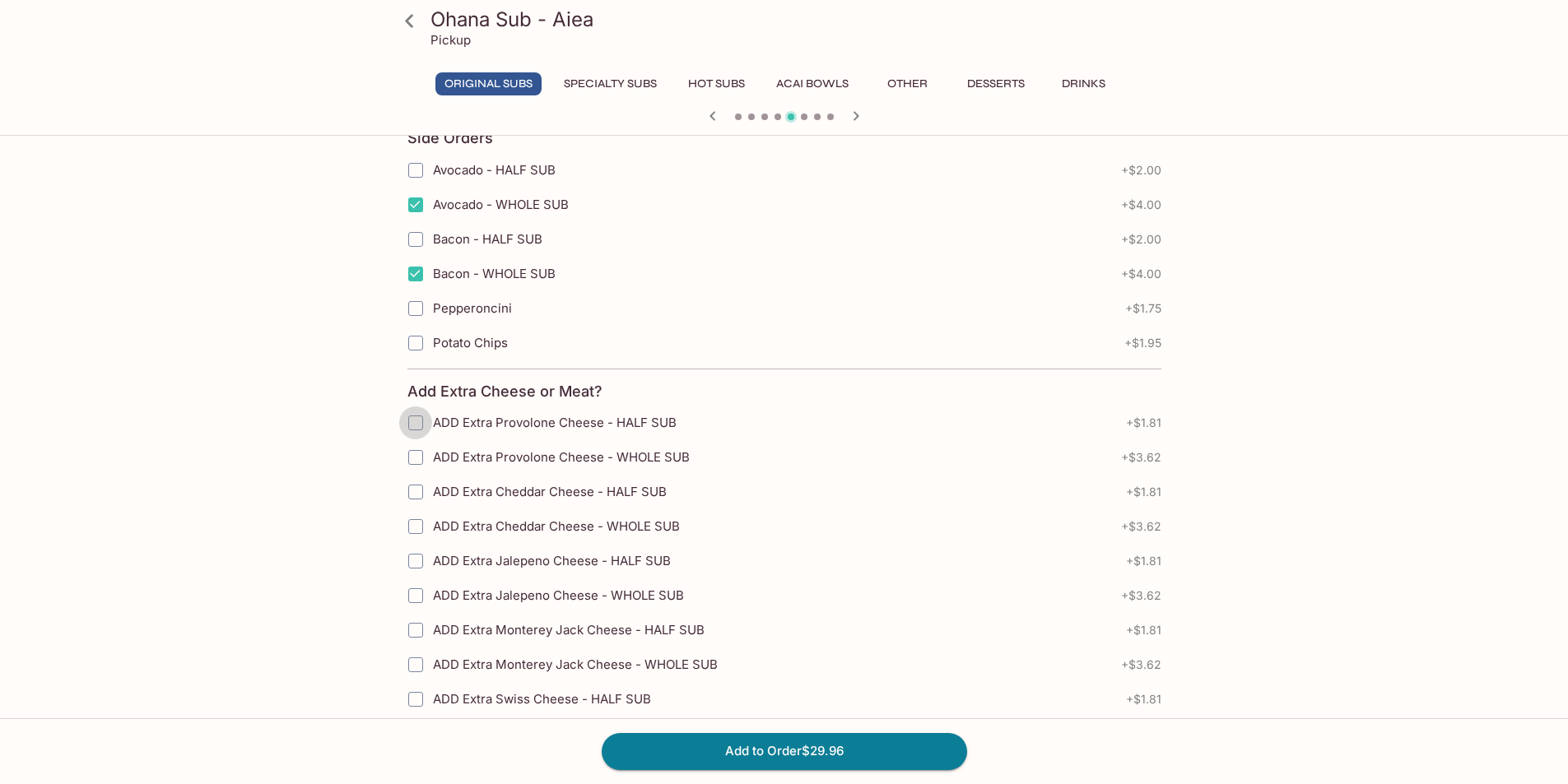
click at [411, 421] on input "ADD Extra Provolone Cheese - HALF SUB" at bounding box center [415, 423] width 33 height 33
click at [420, 426] on input "ADD Extra Provolone Cheese - HALF SUB" at bounding box center [415, 423] width 33 height 33
checkbox input "false"
click at [420, 458] on input "ADD Extra Provolone Cheese - WHOLE SUB" at bounding box center [415, 457] width 33 height 33
checkbox input "true"
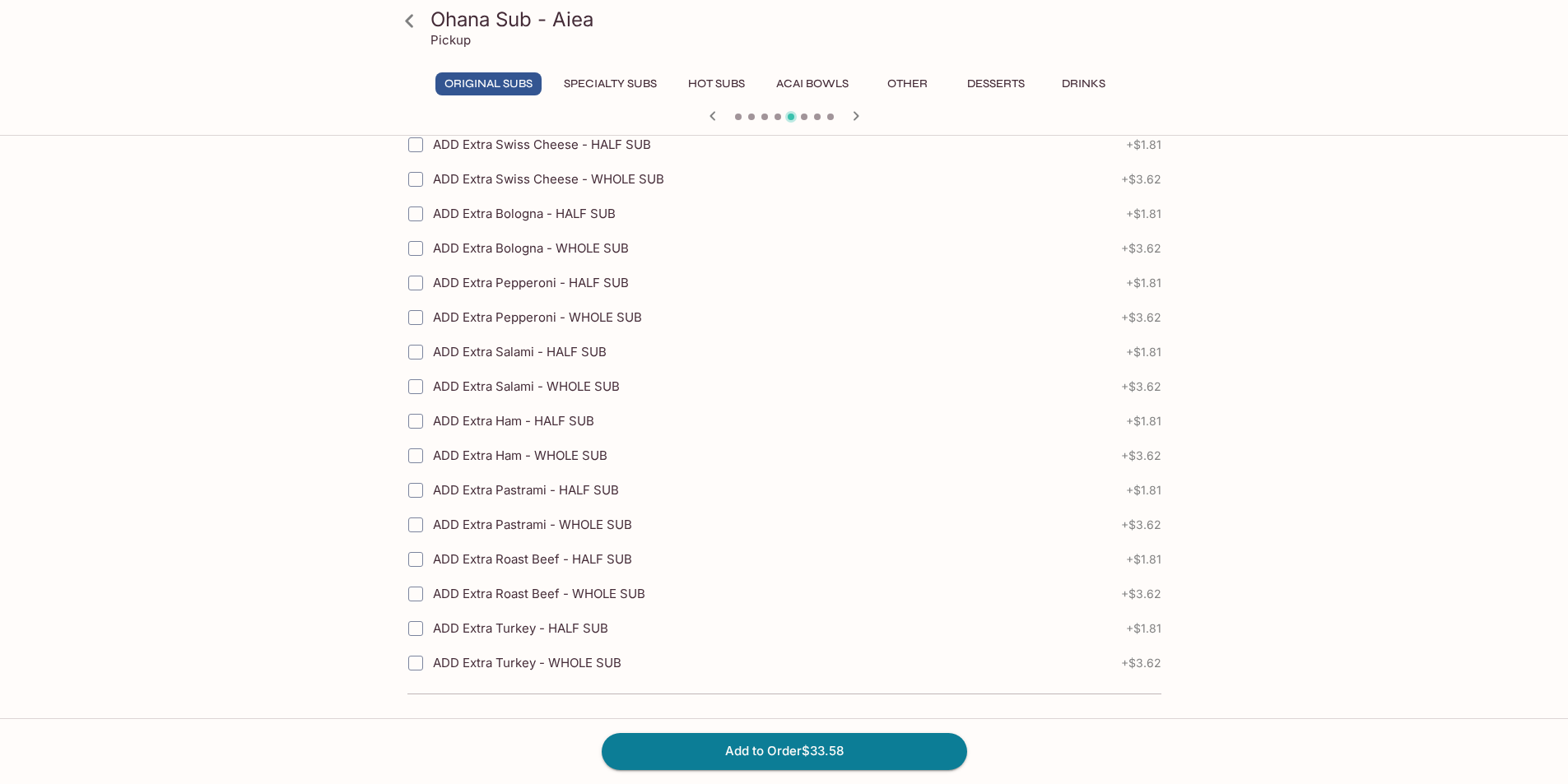
scroll to position [2283, 0]
click at [844, 747] on button "Add to Order $33.58" at bounding box center [784, 751] width 366 height 36
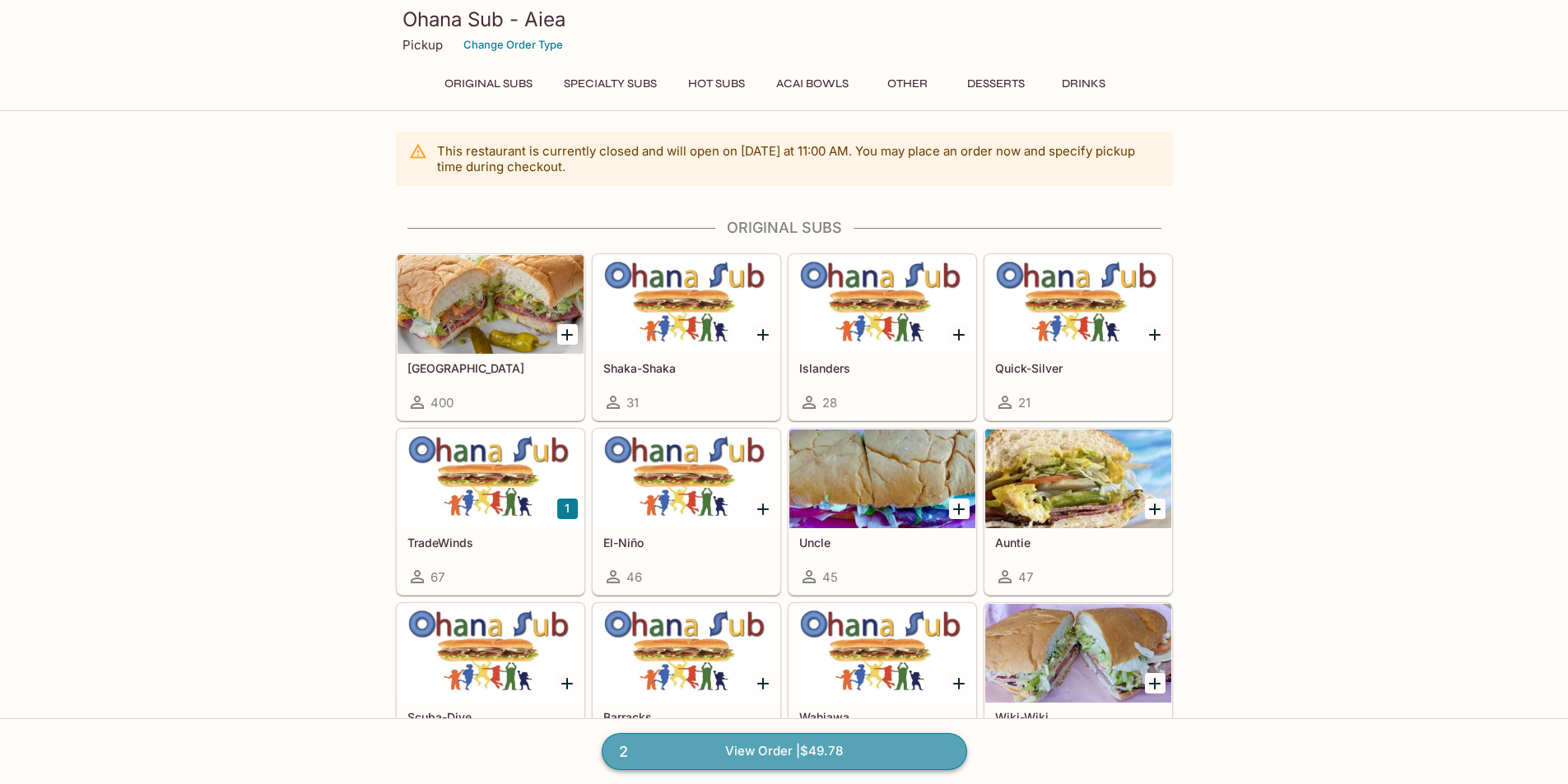
click at [819, 754] on link "2 View Order | $49.78" at bounding box center [784, 751] width 366 height 36
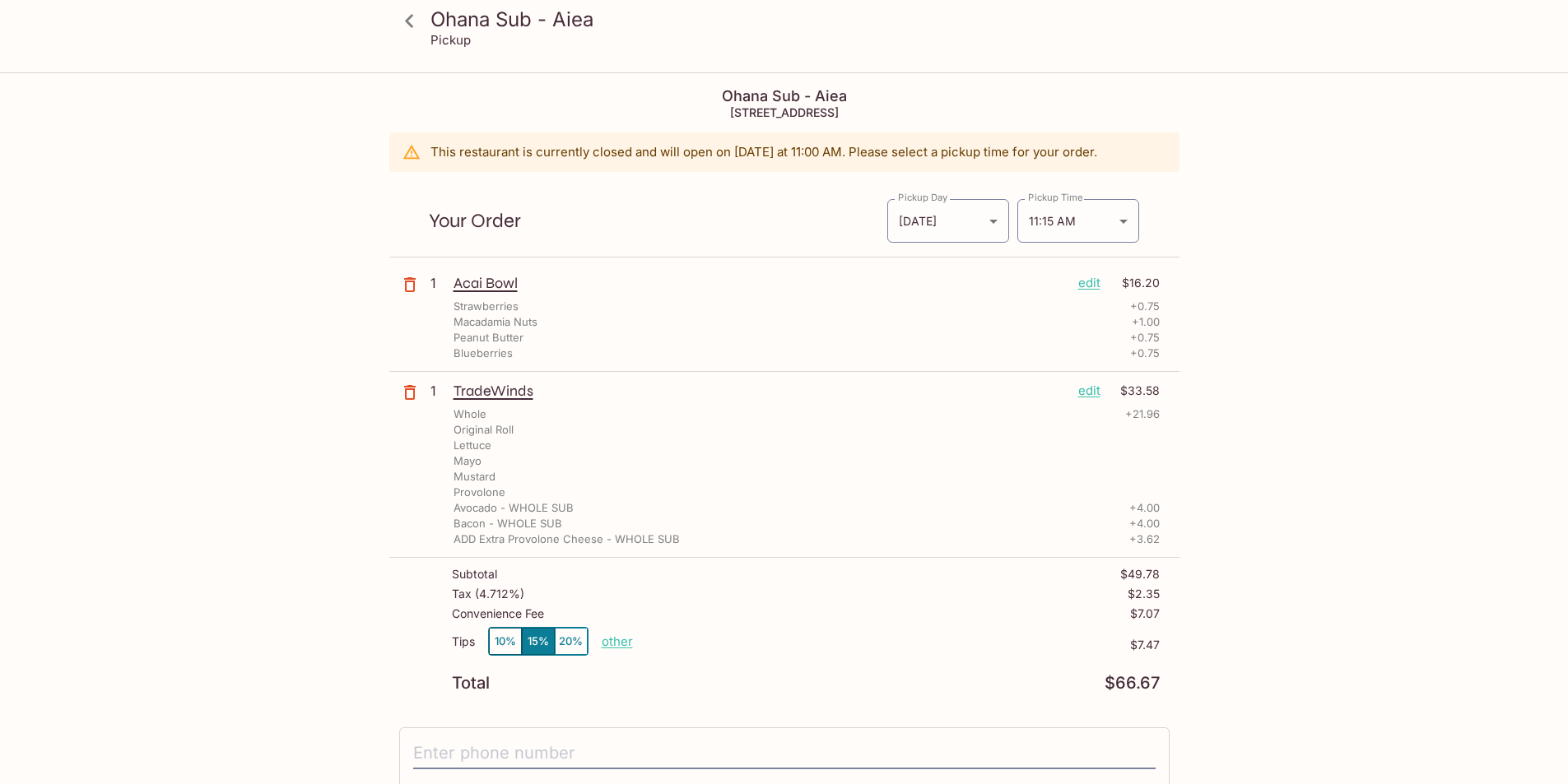
scroll to position [82, 0]
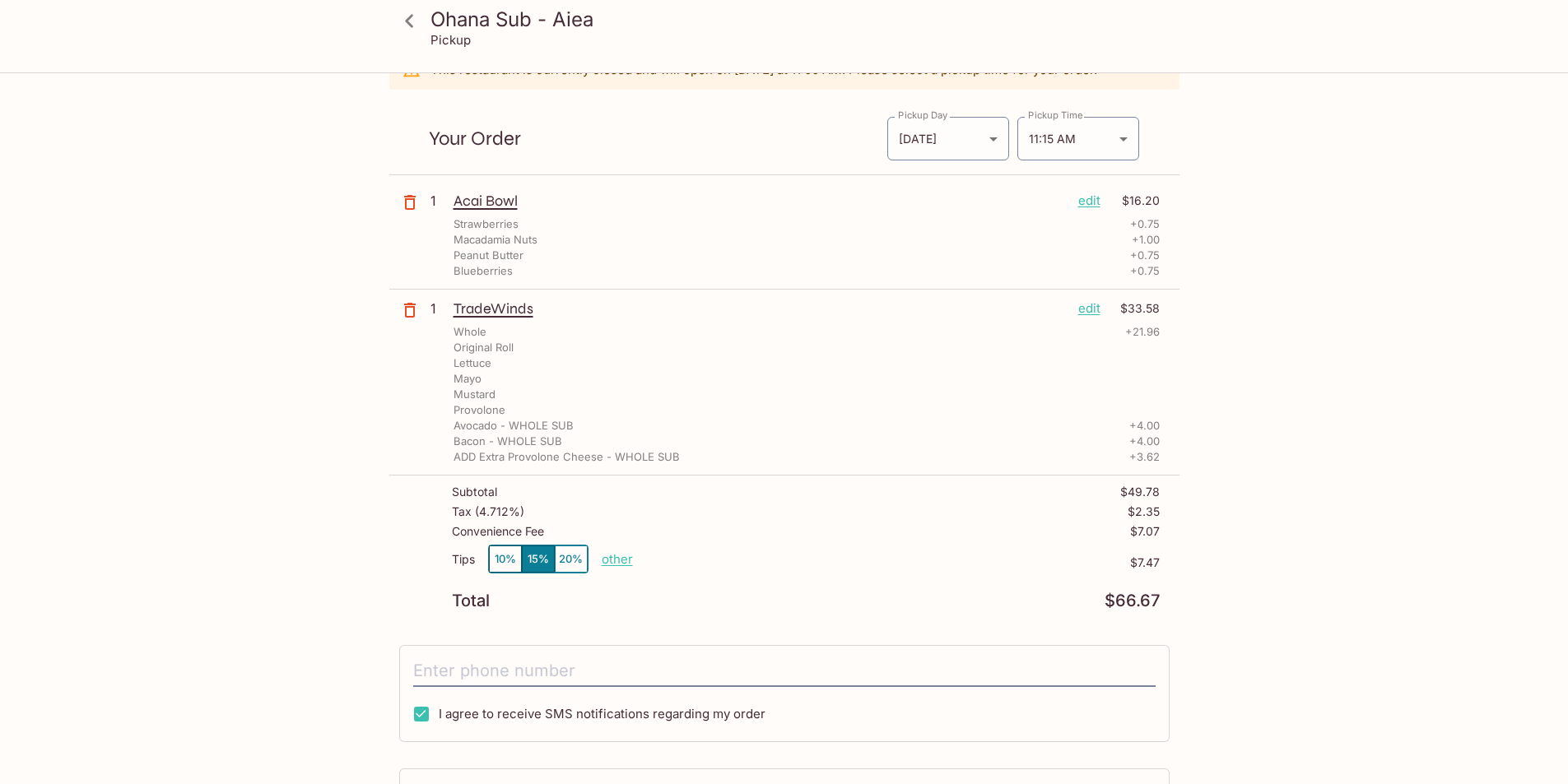
click at [509, 563] on button "10%" at bounding box center [505, 559] width 33 height 27
click at [720, 664] on input "tel" at bounding box center [784, 671] width 742 height 31
type input "(808) 392-6363"
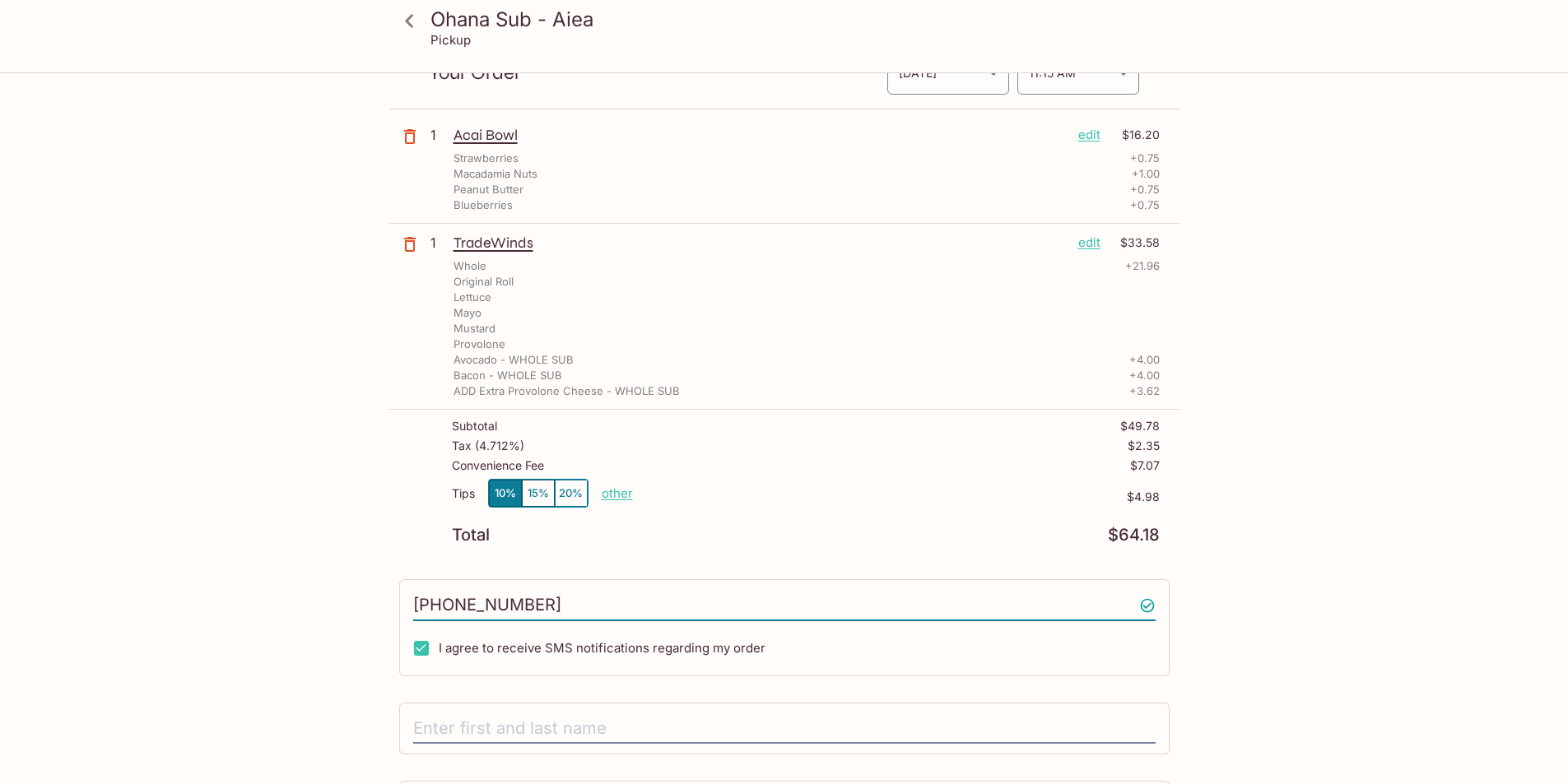
scroll to position [298, 0]
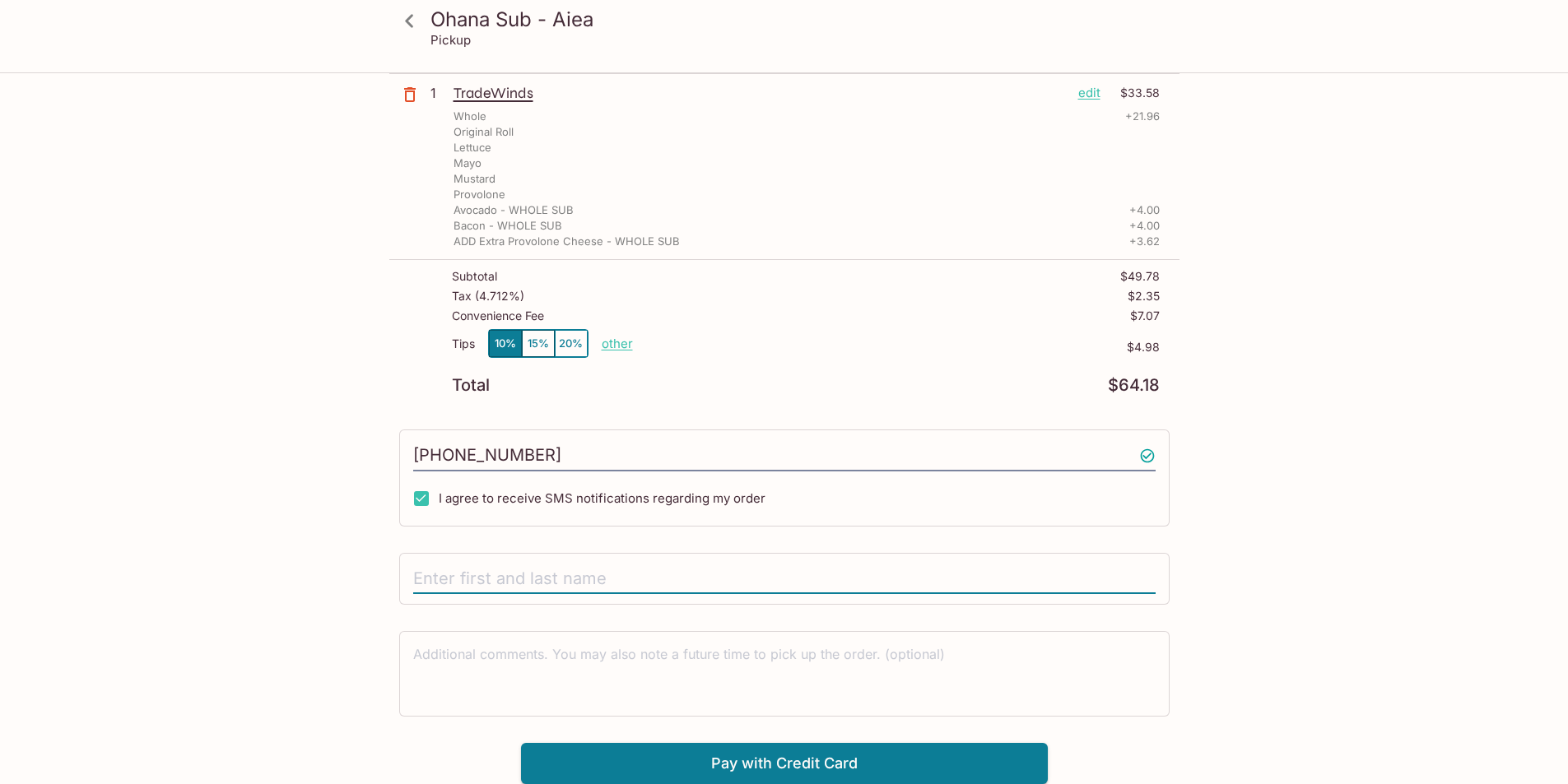
click at [696, 577] on input "text" at bounding box center [784, 578] width 742 height 31
type input "Pili"
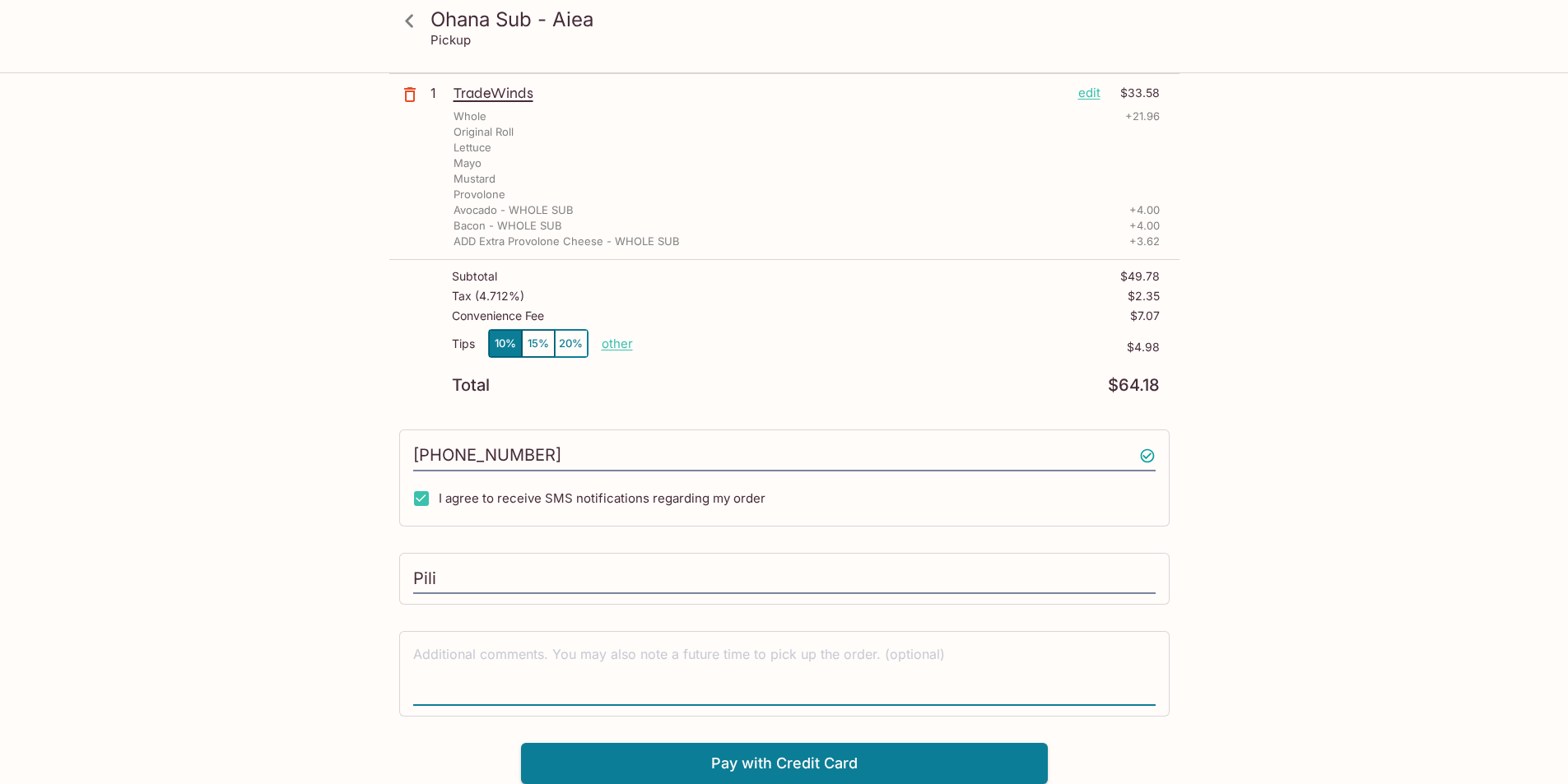
click at [702, 672] on textarea at bounding box center [784, 674] width 742 height 57
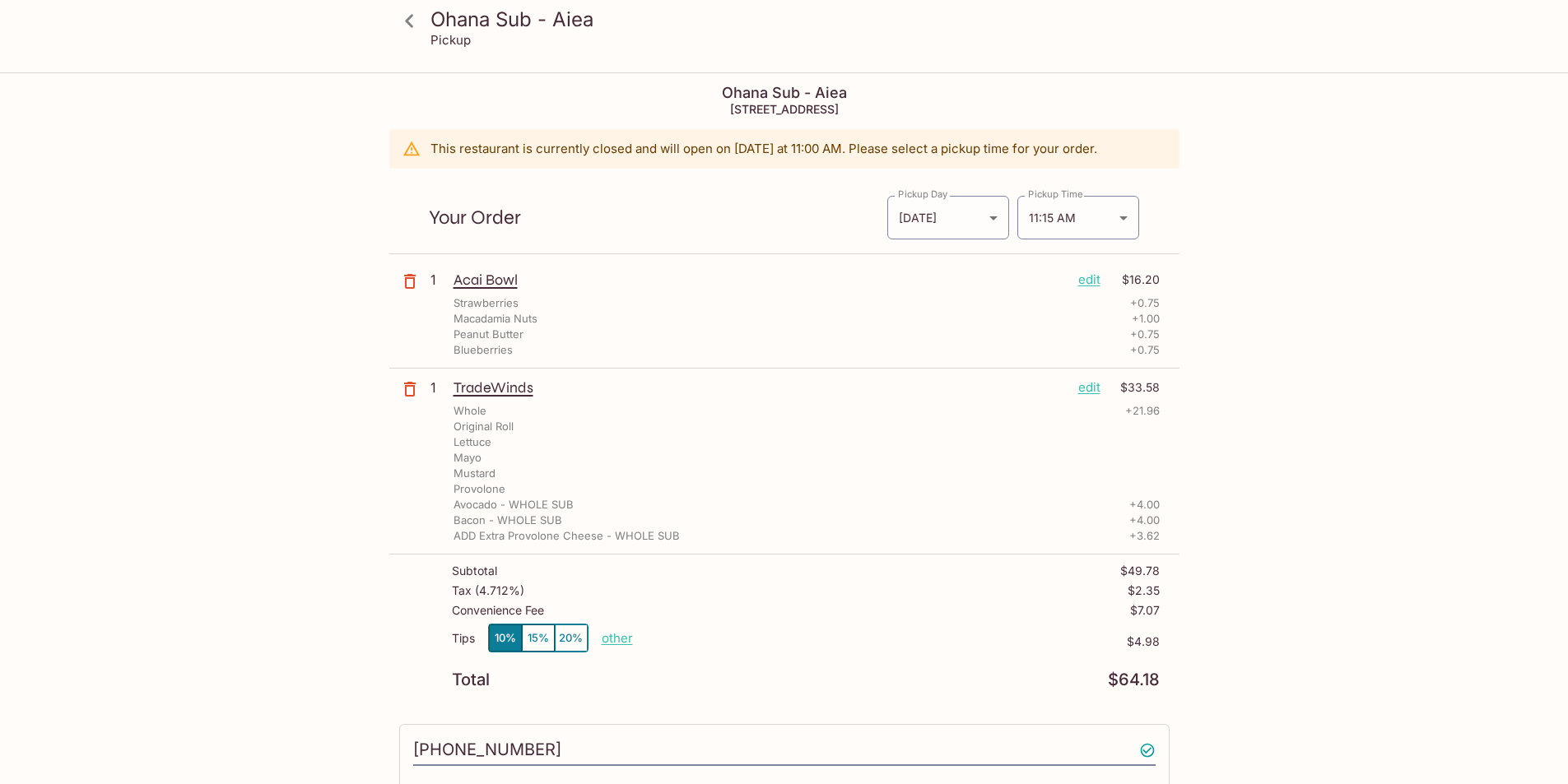
scroll to position [0, 0]
click at [1123, 218] on body "Ohana Sub - Aiea Pickup Ohana Sub - Aiea 98-199 Kamehameha Hwy D-5, Aiea, HI 96…" at bounding box center [790, 466] width 1581 height 784
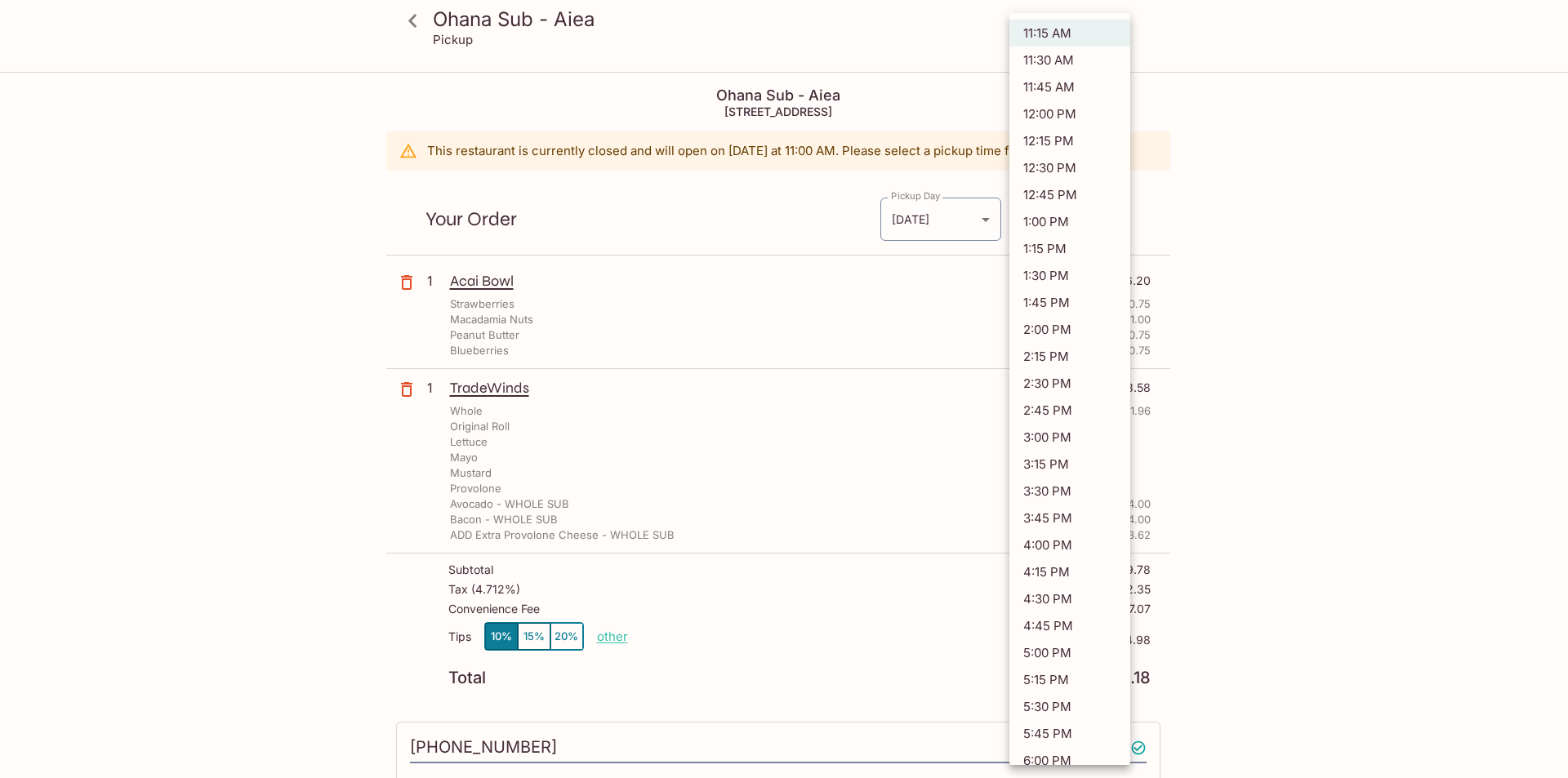
click at [1069, 33] on li "11:15 AM" at bounding box center [1070, 33] width 121 height 27
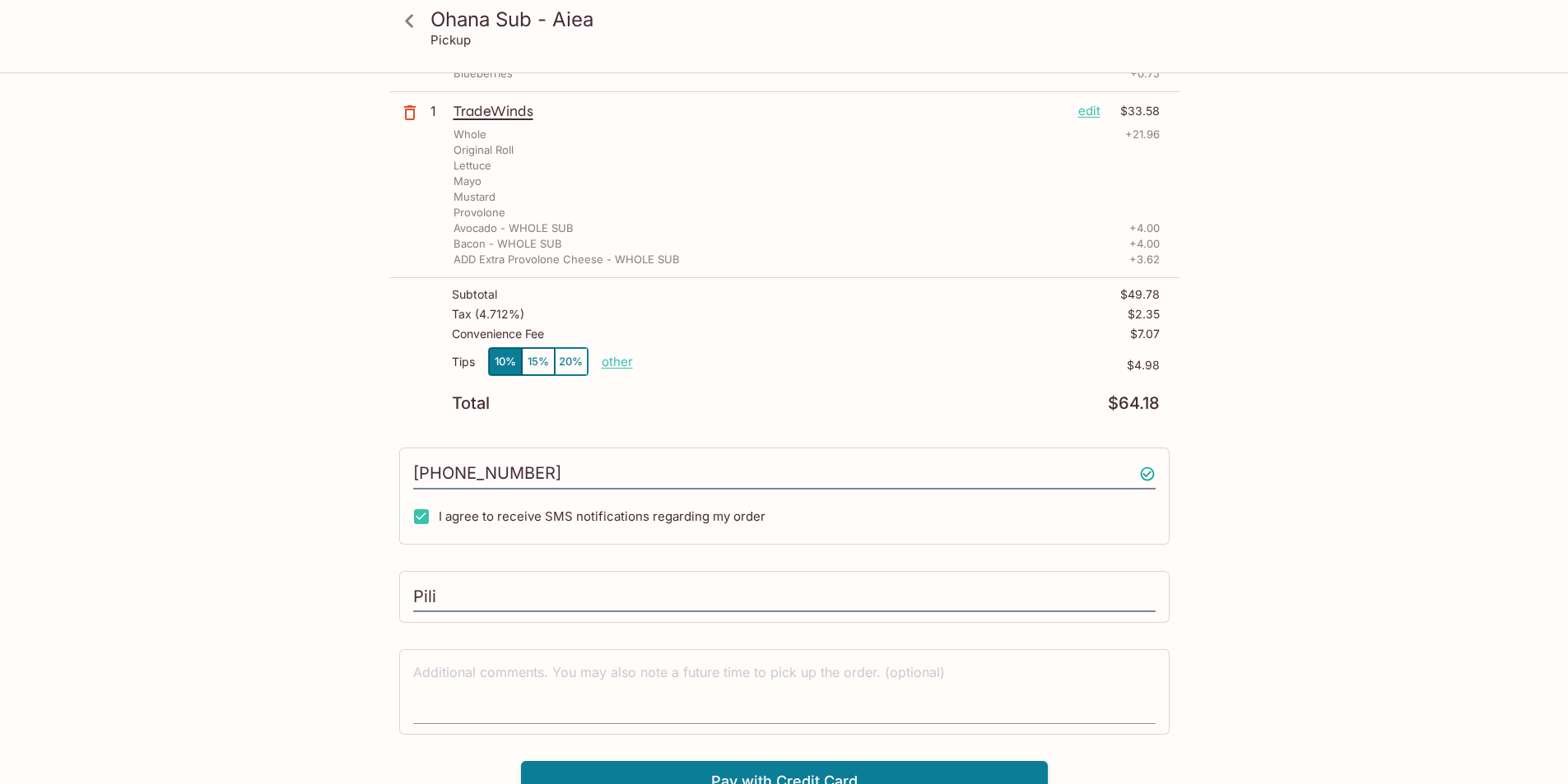
scroll to position [298, 0]
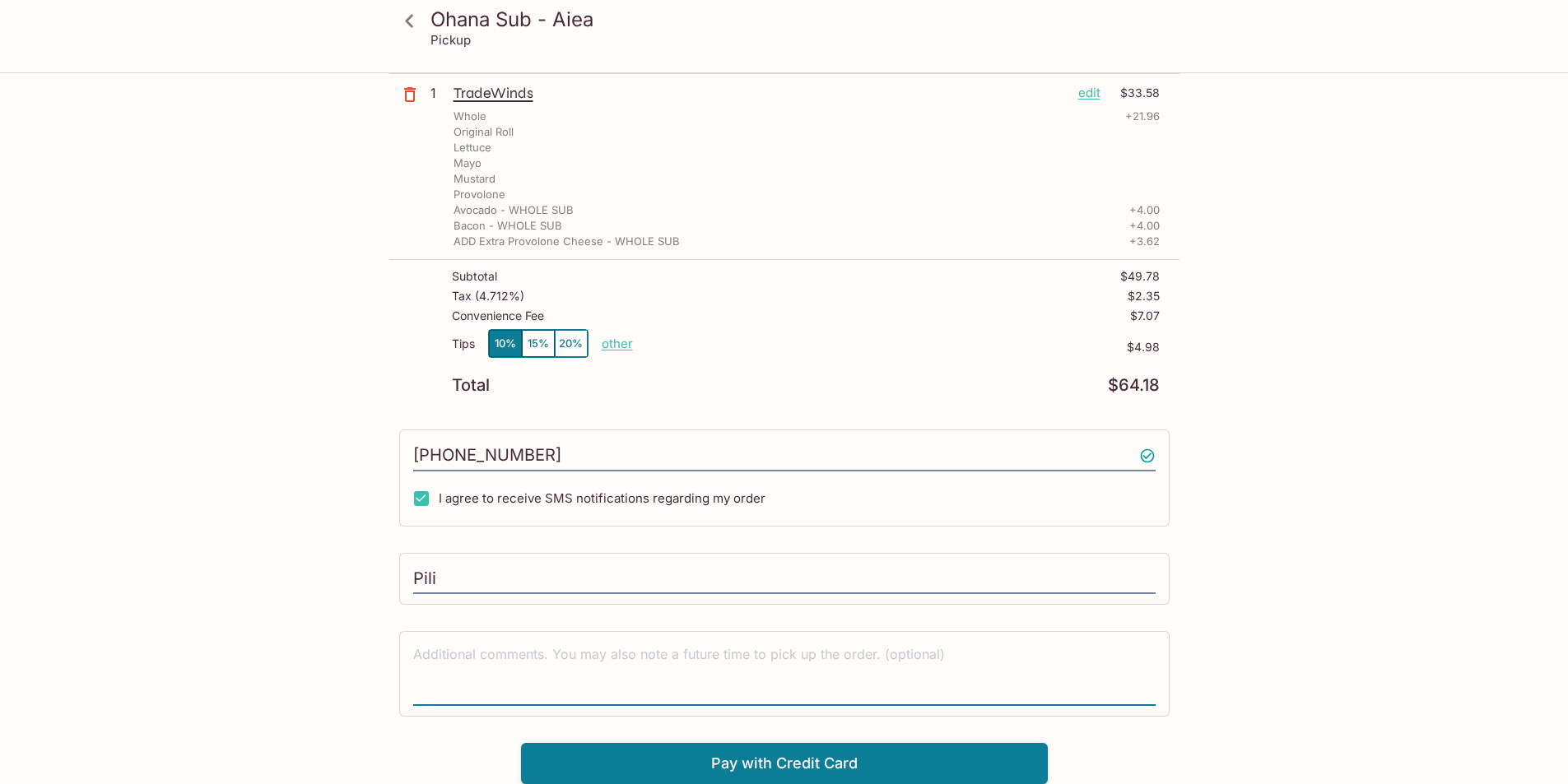
click at [771, 657] on textarea at bounding box center [784, 674] width 742 height 57
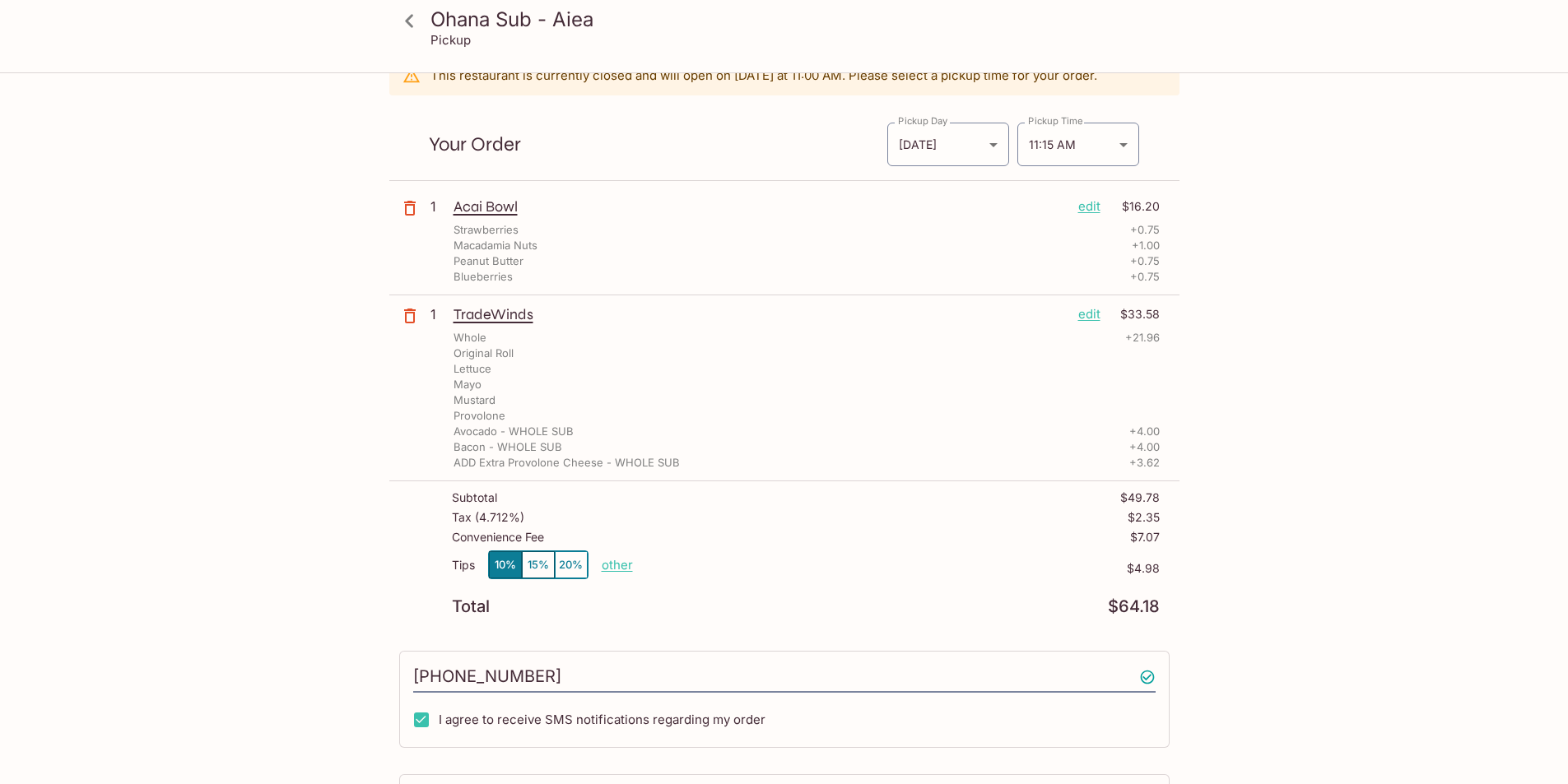
scroll to position [0, 0]
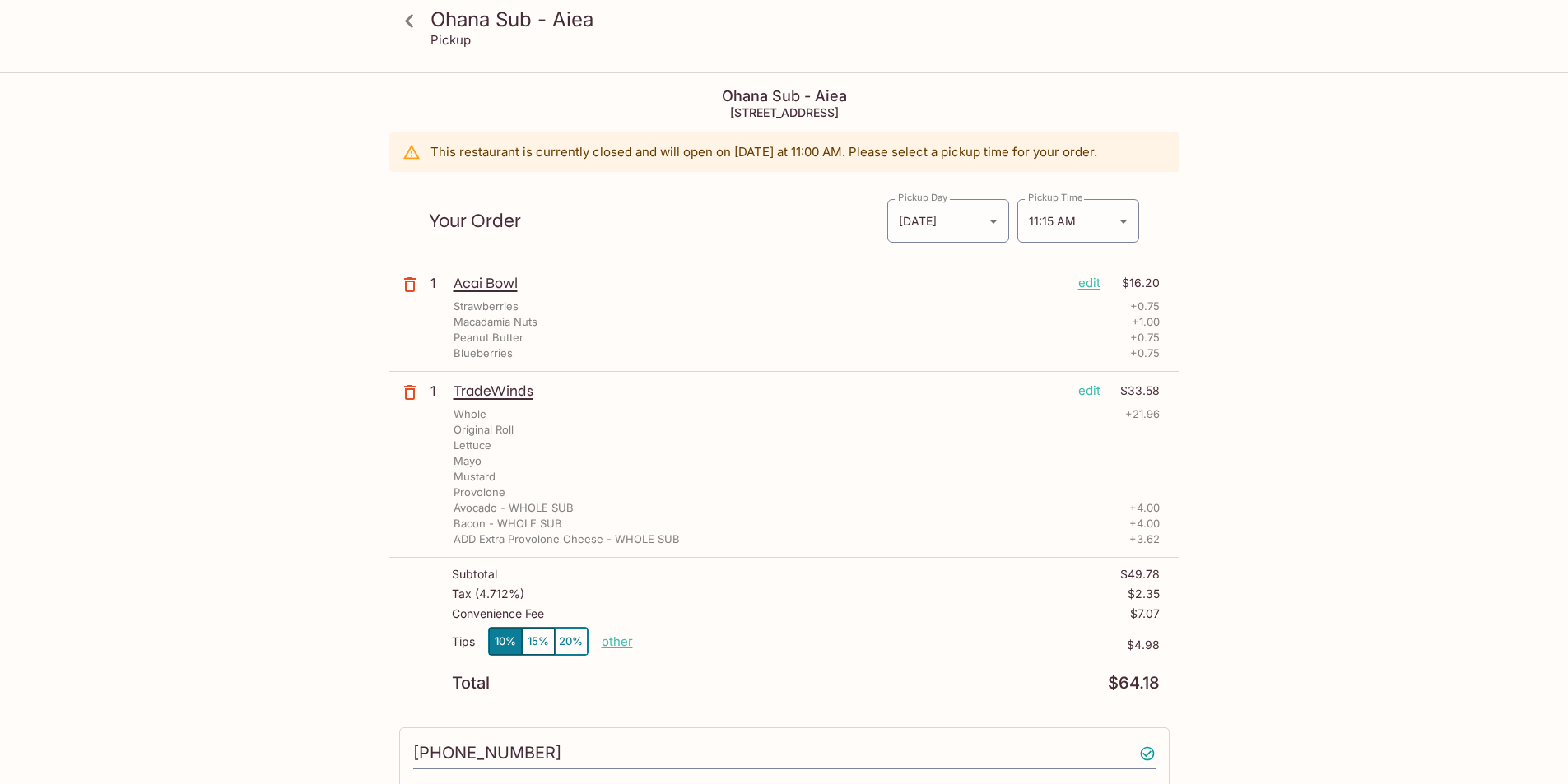
type textarea "Please cut the sandwich in half."
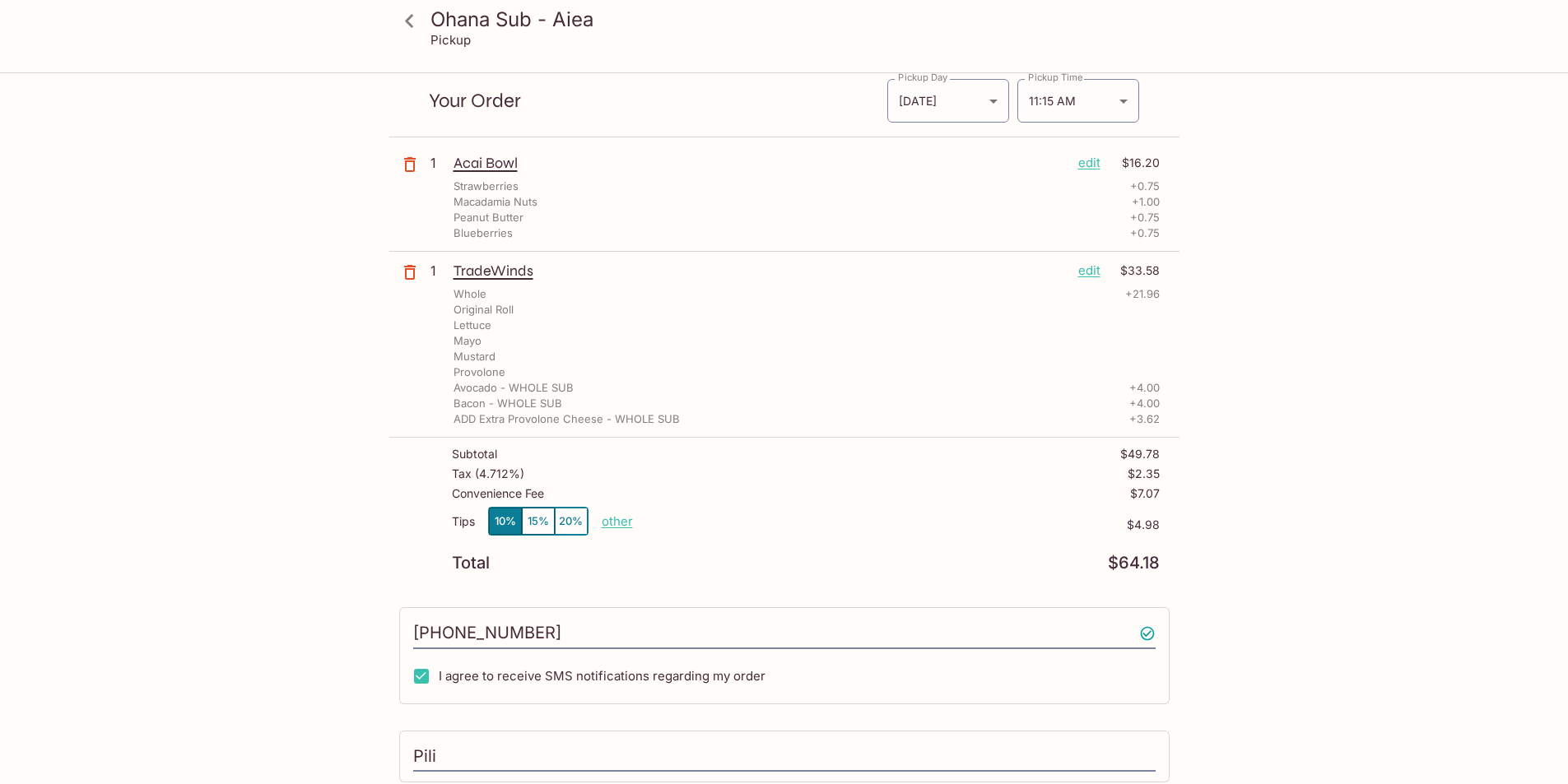
scroll to position [82, 0]
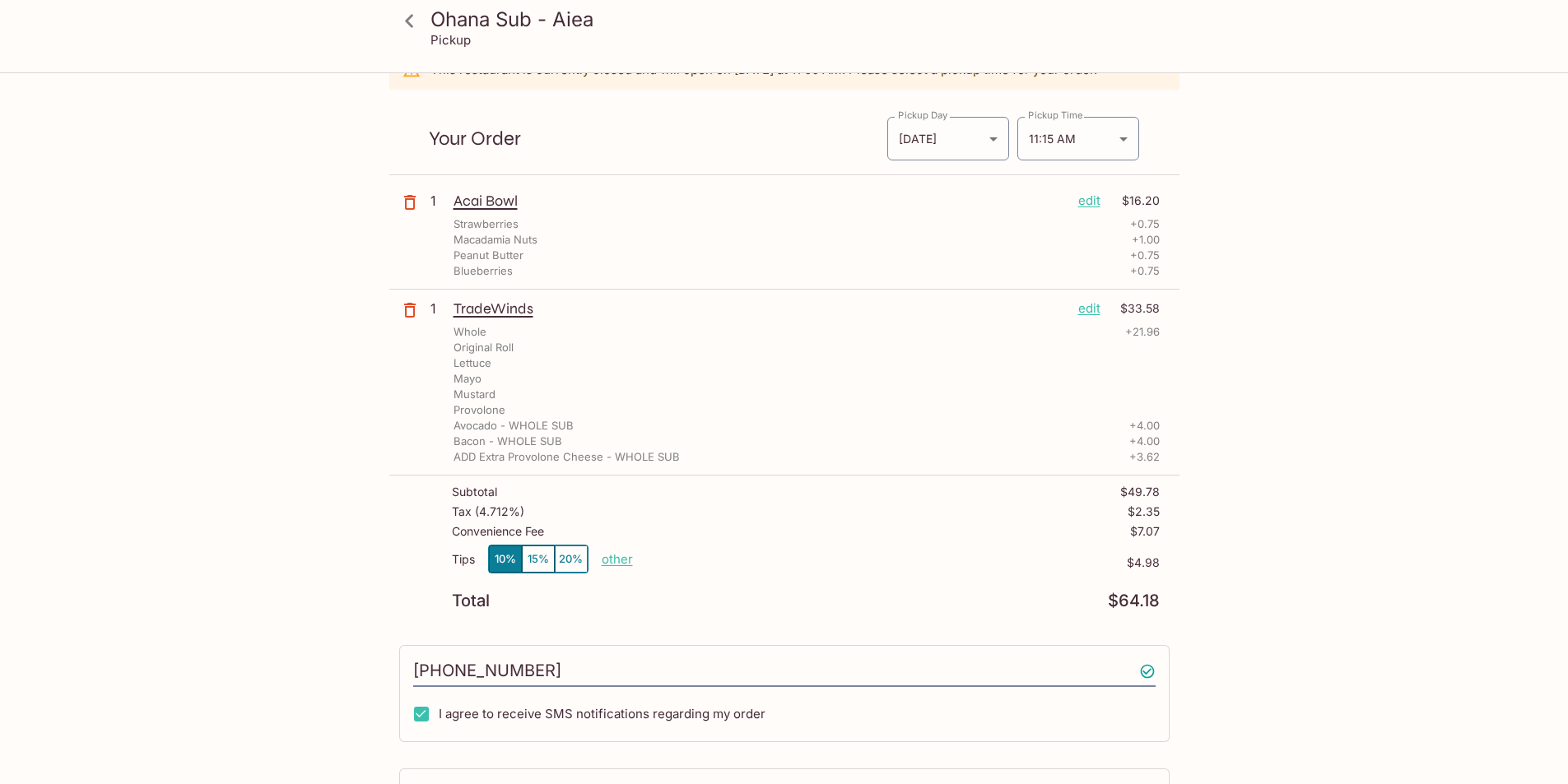
click at [1094, 202] on p "edit" at bounding box center [1089, 200] width 22 height 18
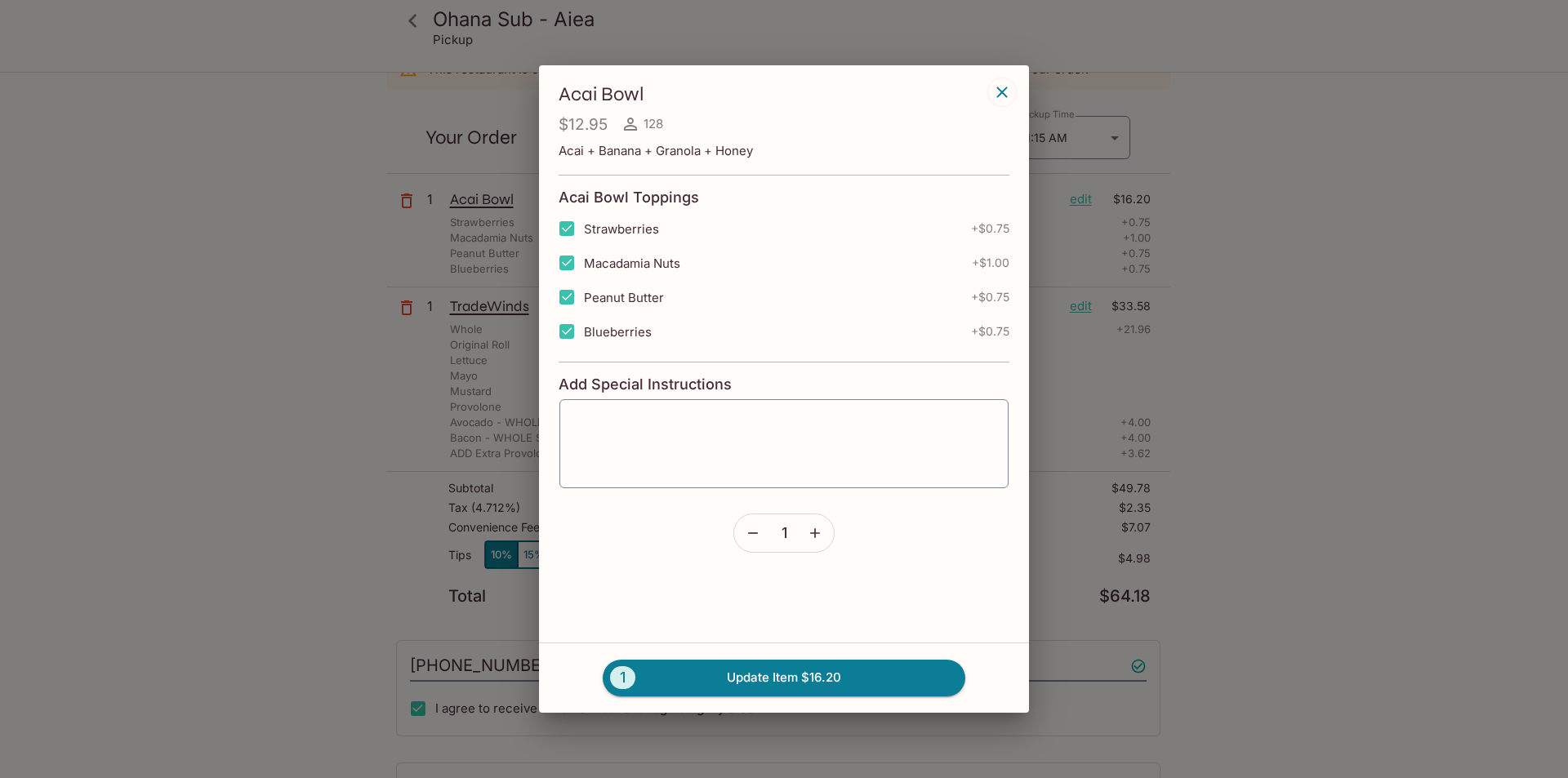
click at [754, 537] on icon "button" at bounding box center [752, 533] width 16 height 16
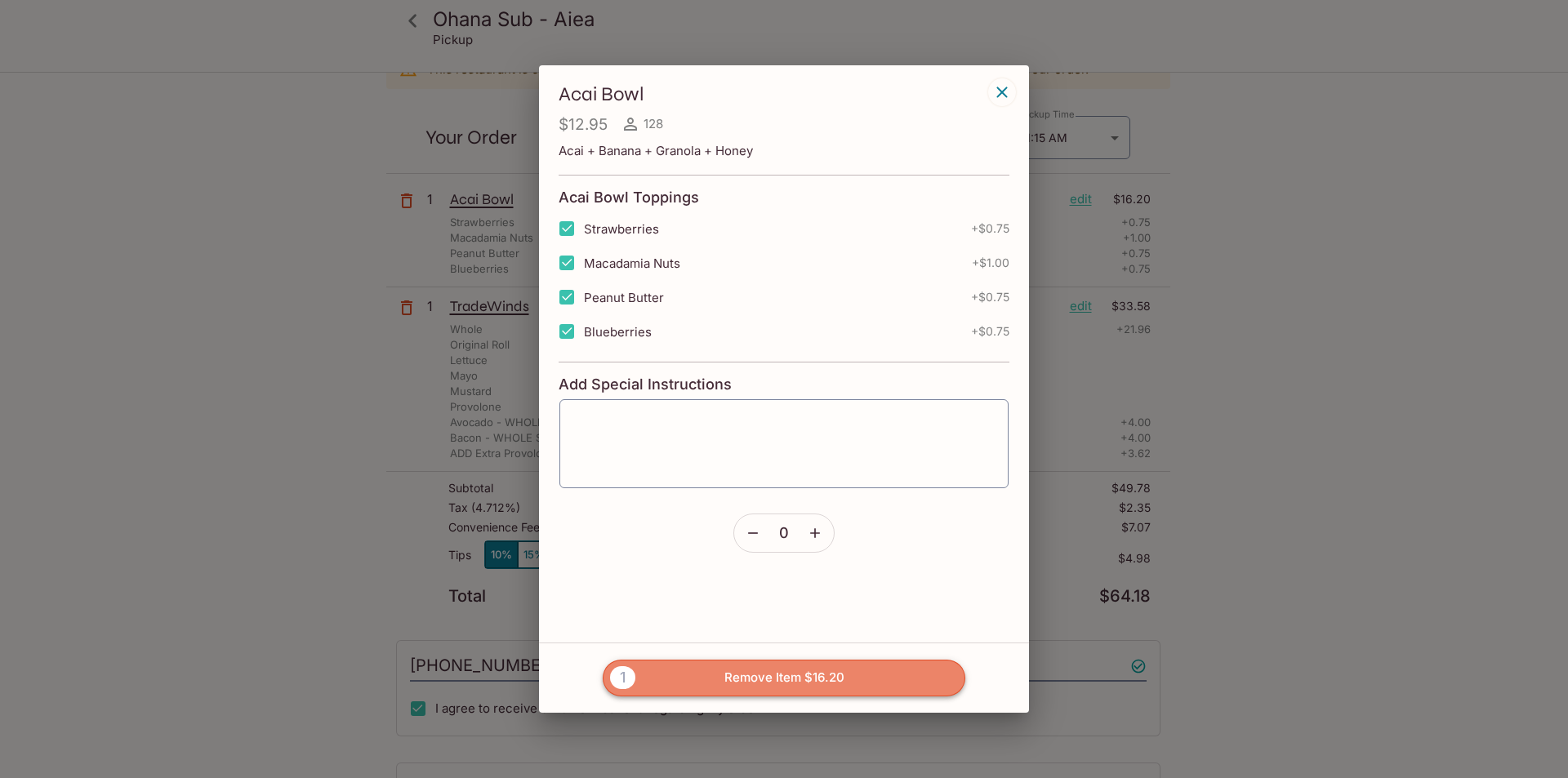
click at [797, 677] on button "1 Remove Item $16.20" at bounding box center [784, 678] width 363 height 35
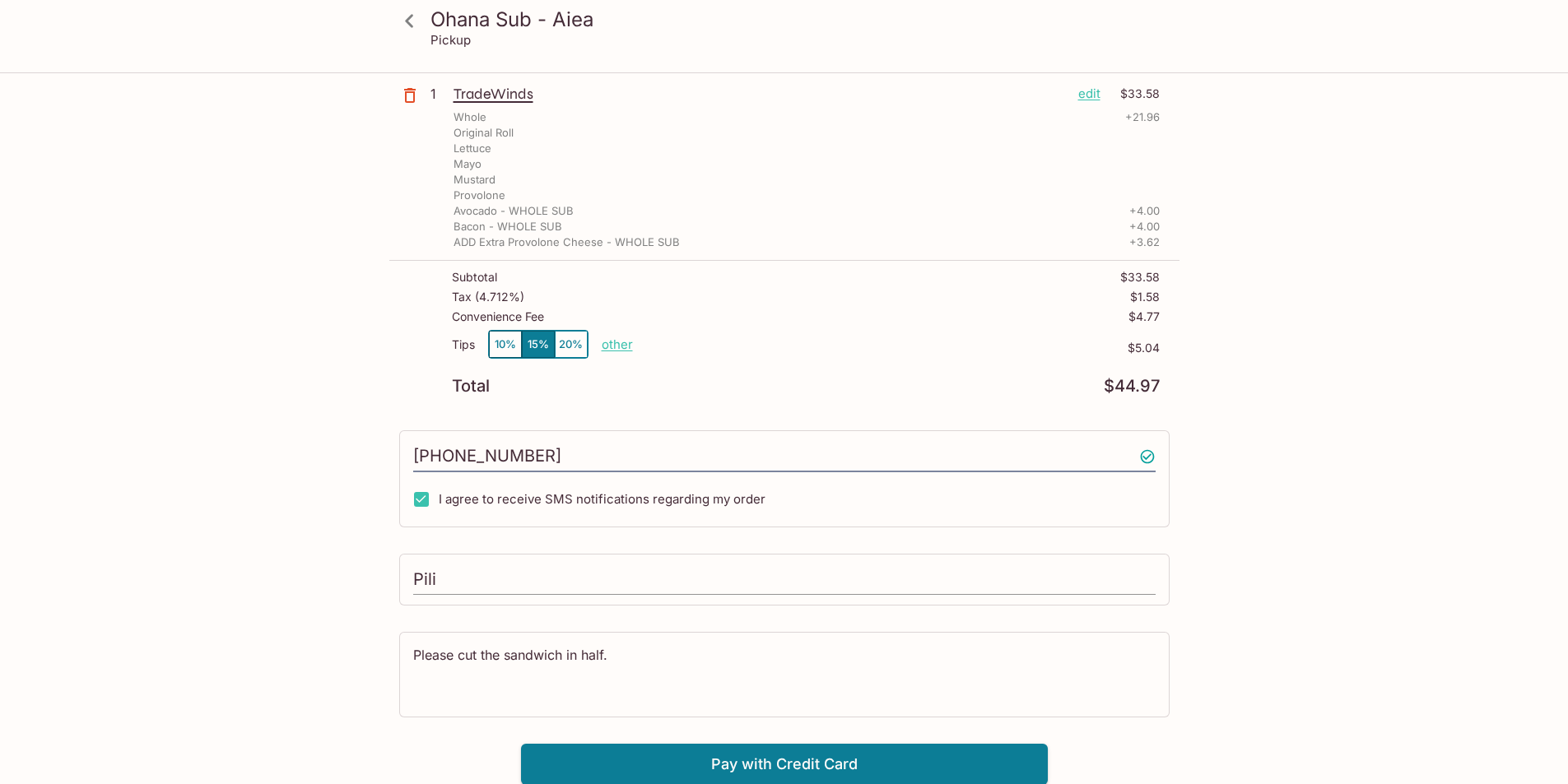
scroll to position [190, 0]
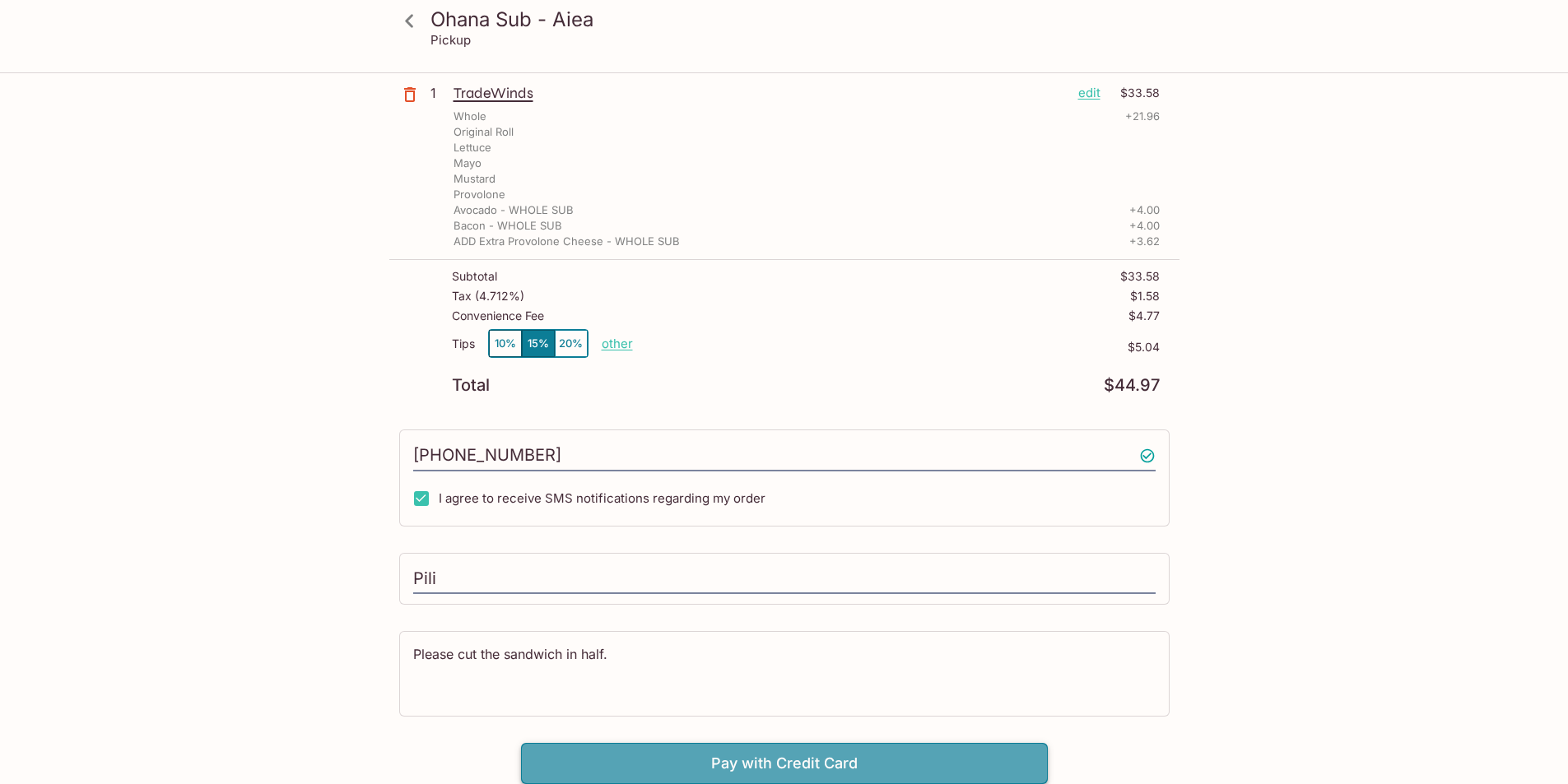
click at [795, 761] on button "Pay with Credit Card" at bounding box center [784, 763] width 527 height 41
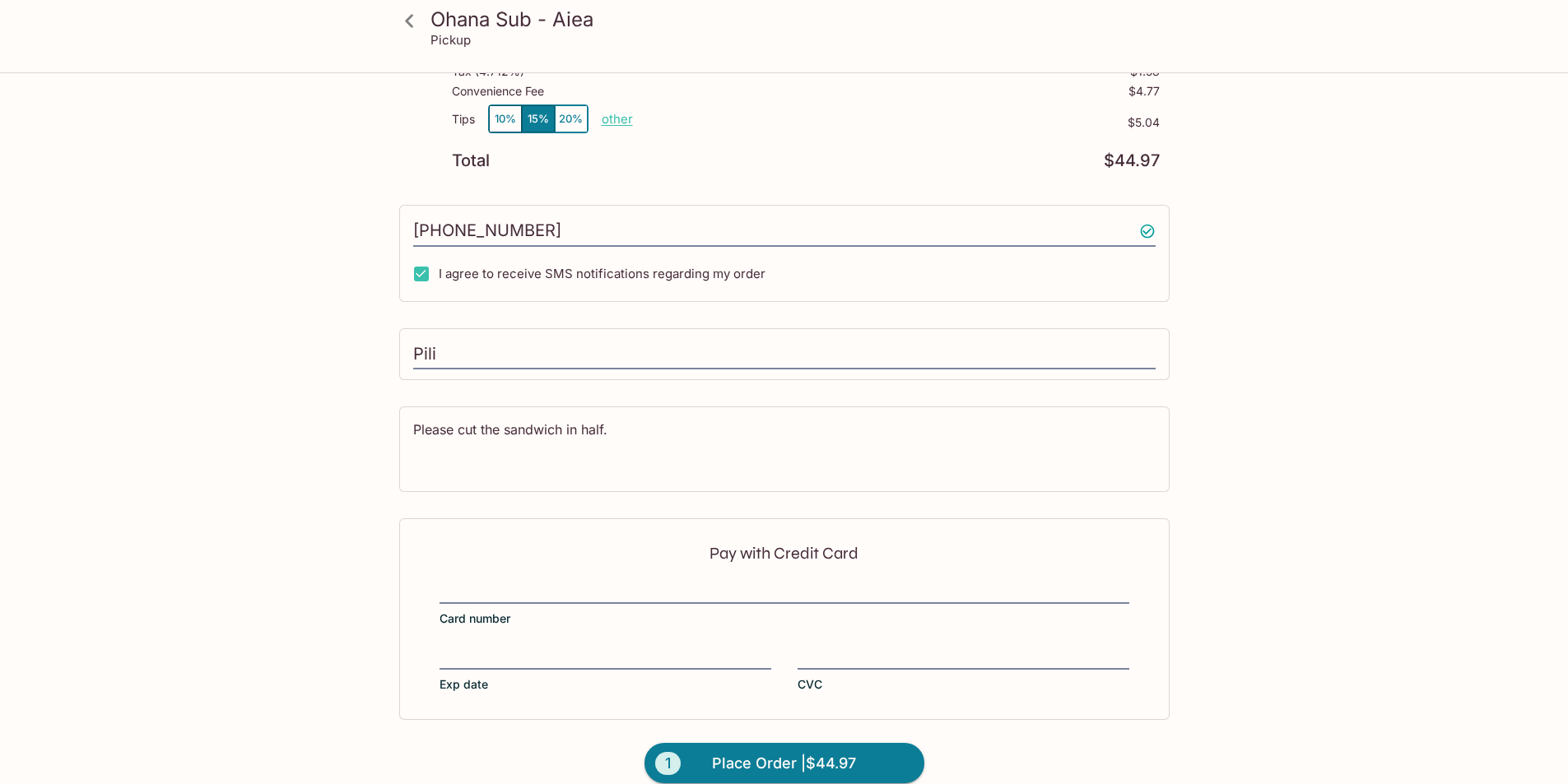
scroll to position [437, 0]
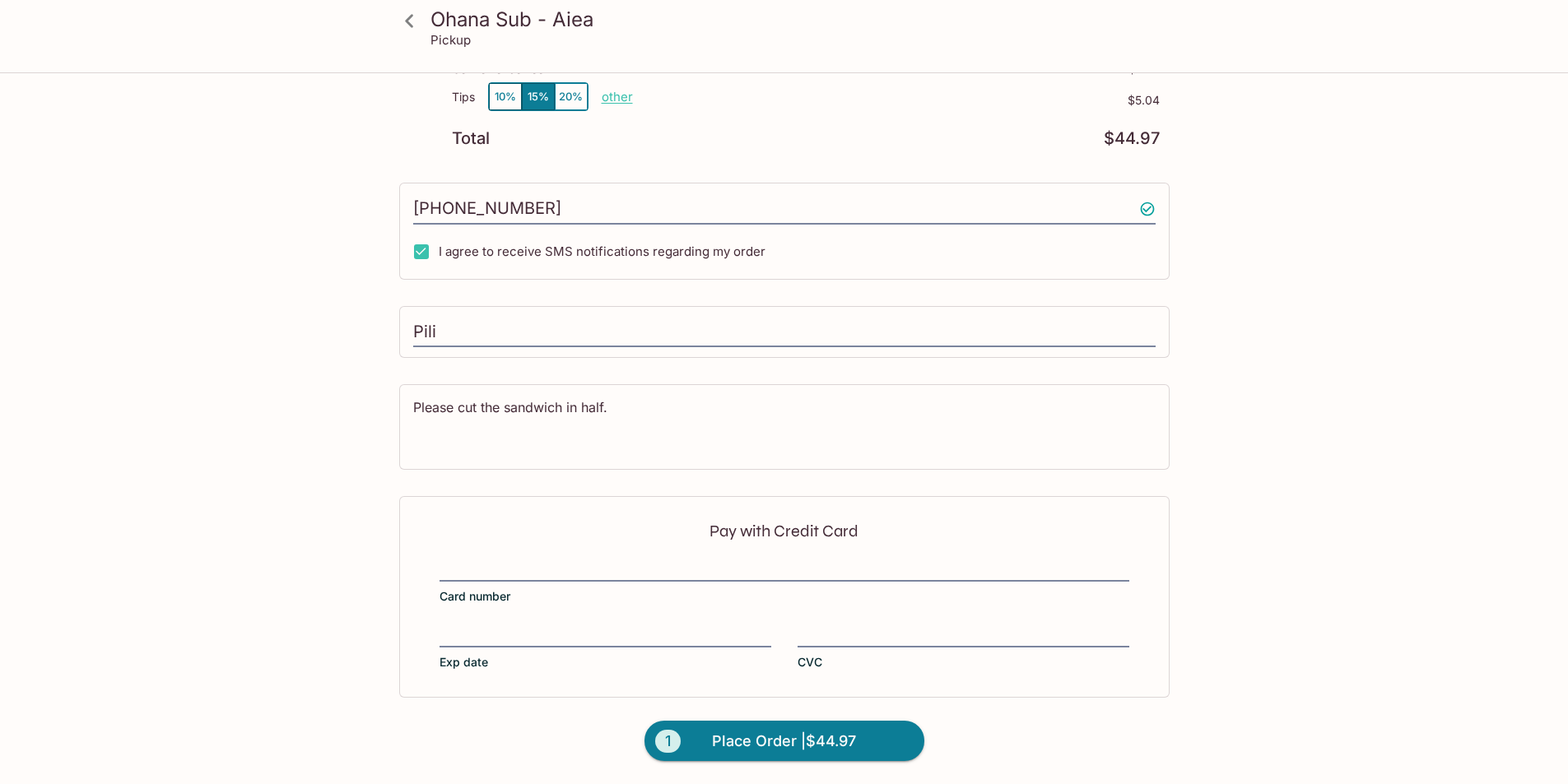
click at [785, 583] on label "Card number" at bounding box center [784, 582] width 690 height 46
click at [785, 561] on input "Card number" at bounding box center [784, 560] width 690 height 1
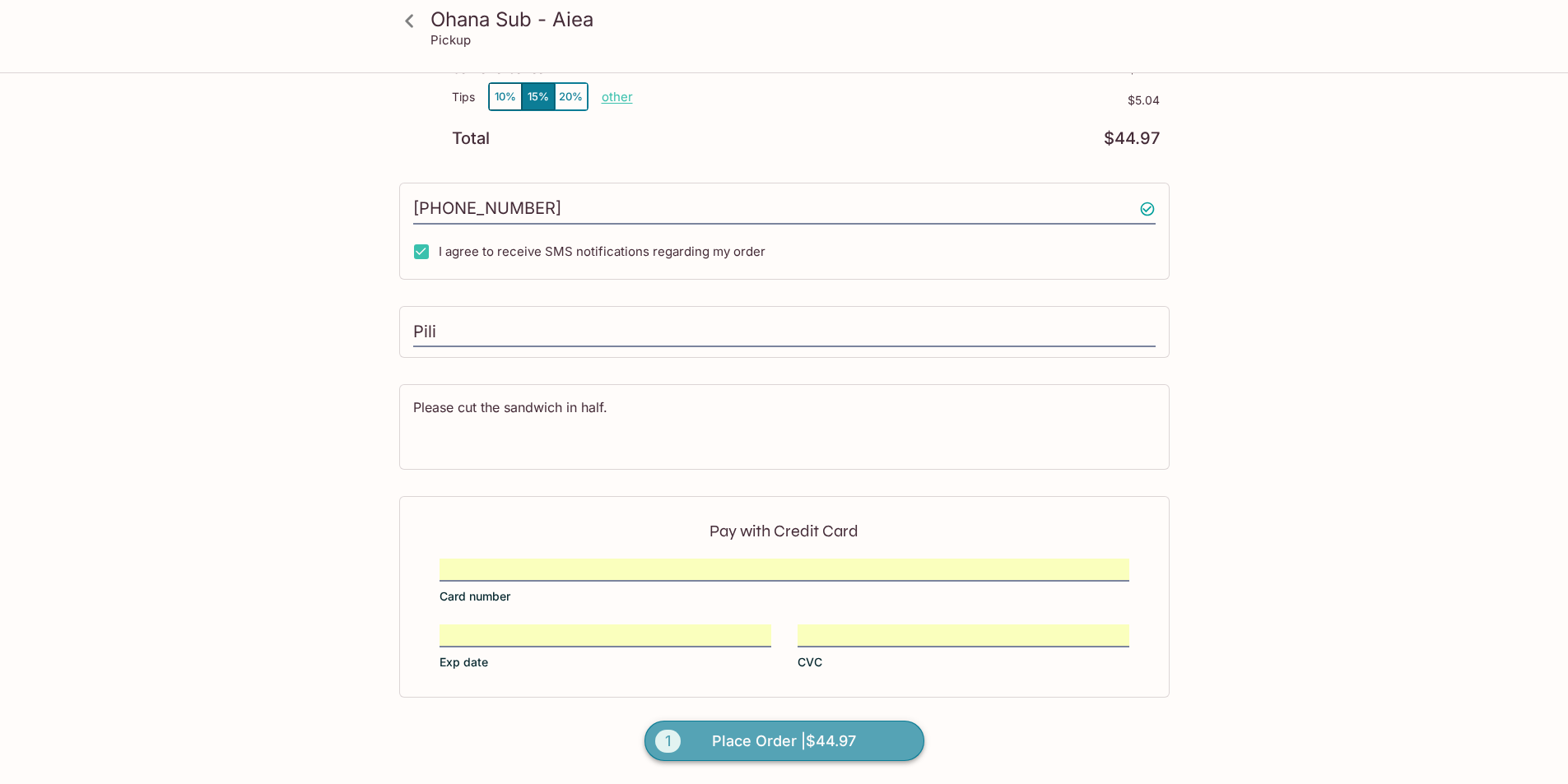
click at [842, 743] on span "Place Order | $44.97" at bounding box center [784, 741] width 144 height 26
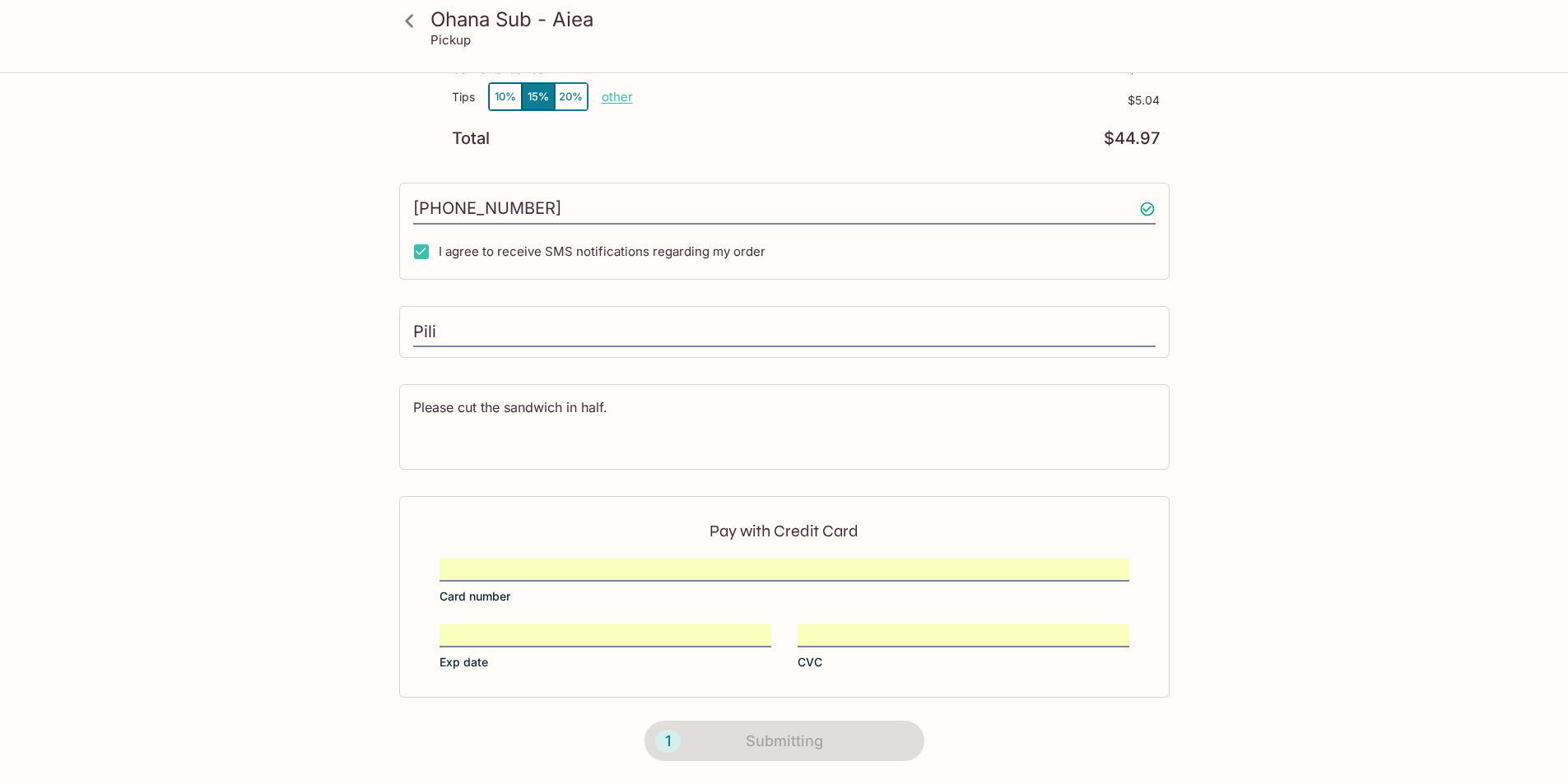
scroll to position [172, 0]
